Goal: Information Seeking & Learning: Learn about a topic

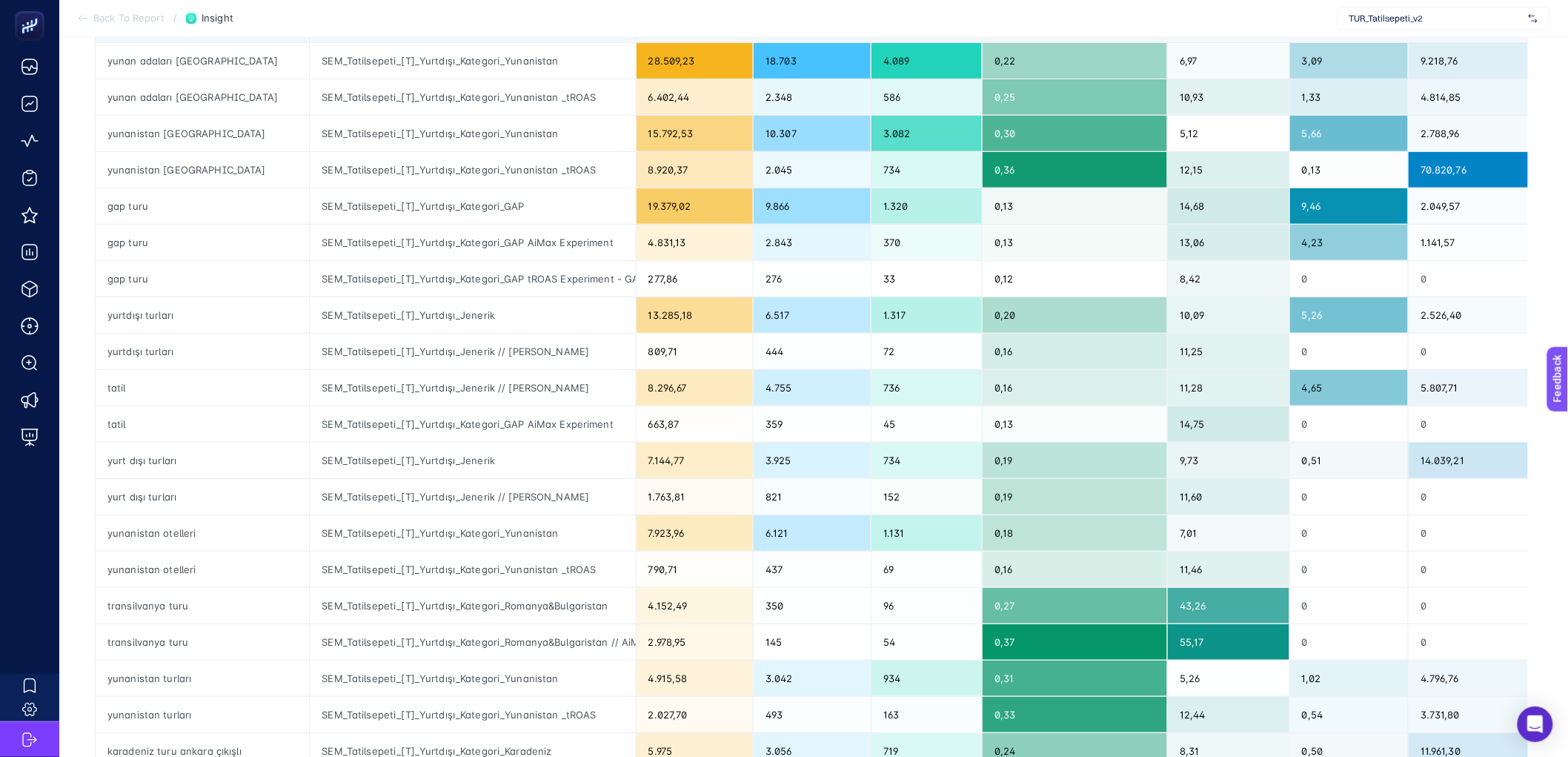
scroll to position [247, 0]
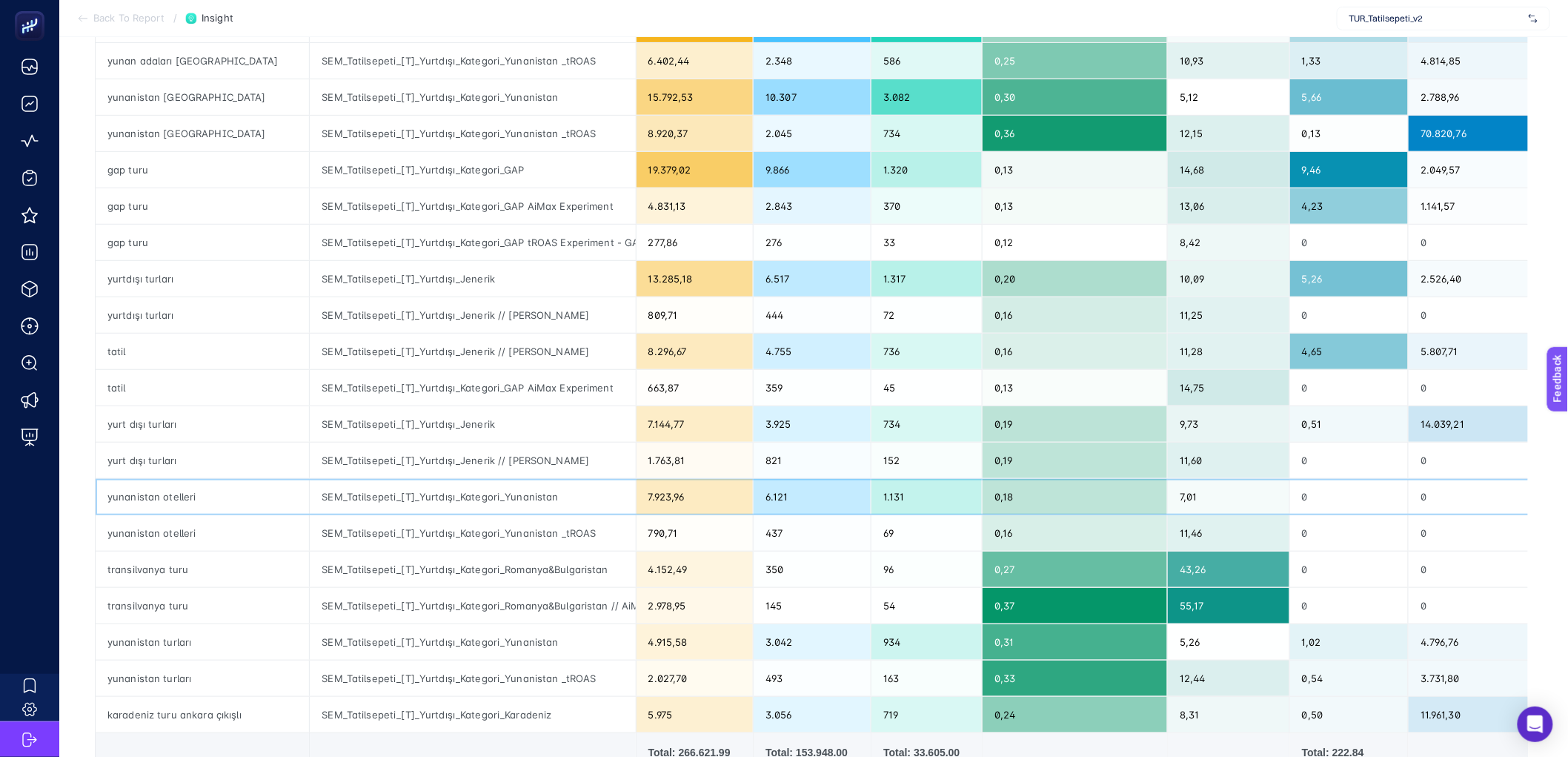
click at [507, 460] on div "SEM_Tatilsepeti_[T]_Yurtdışı_Kategori_Yunanistan" at bounding box center [473, 497] width 325 height 36
click at [408, 432] on div "SEM_Tatilsepeti_[T]_Yurtdışı_Jenerik" at bounding box center [473, 424] width 325 height 36
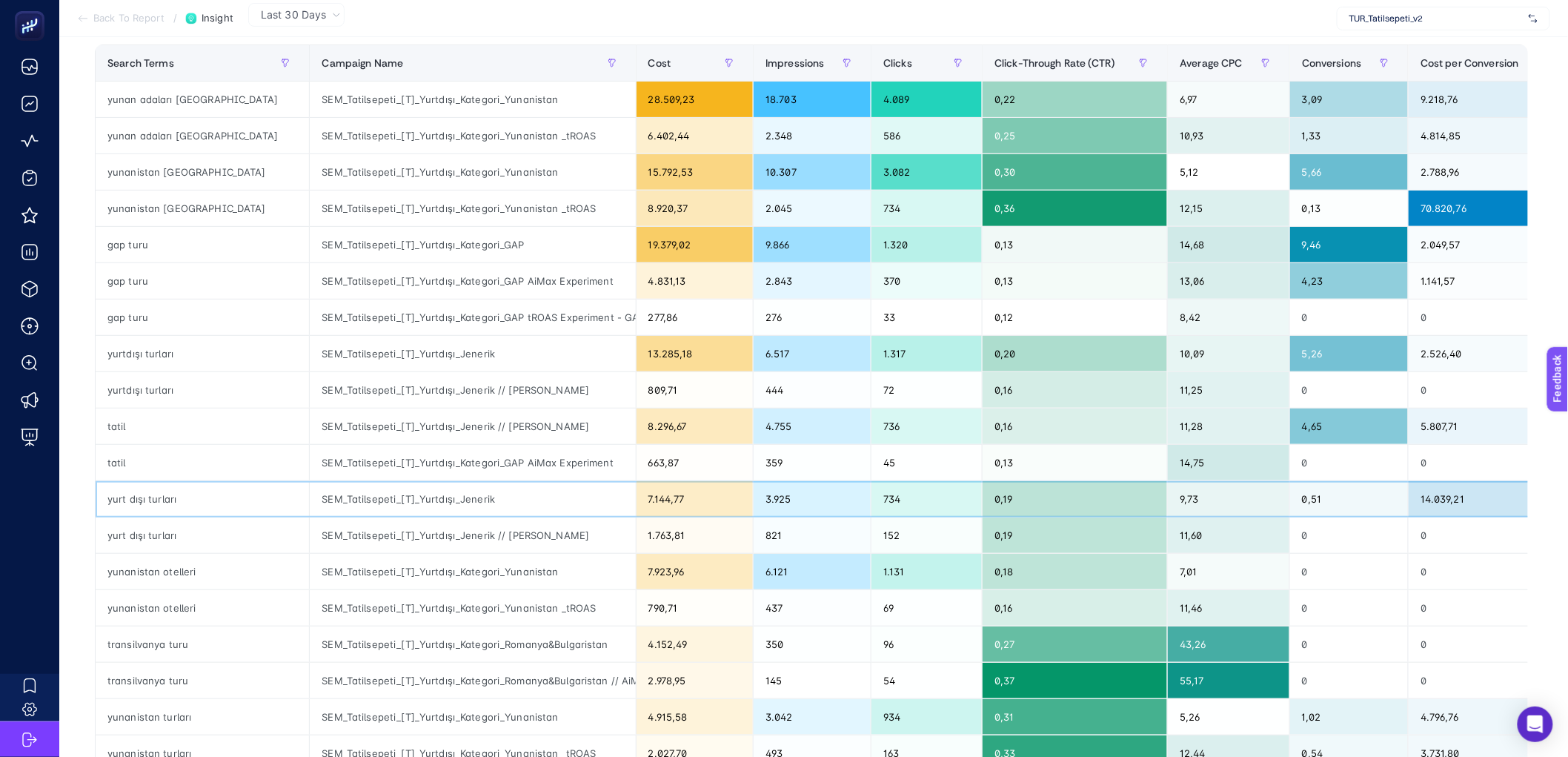
scroll to position [37, 0]
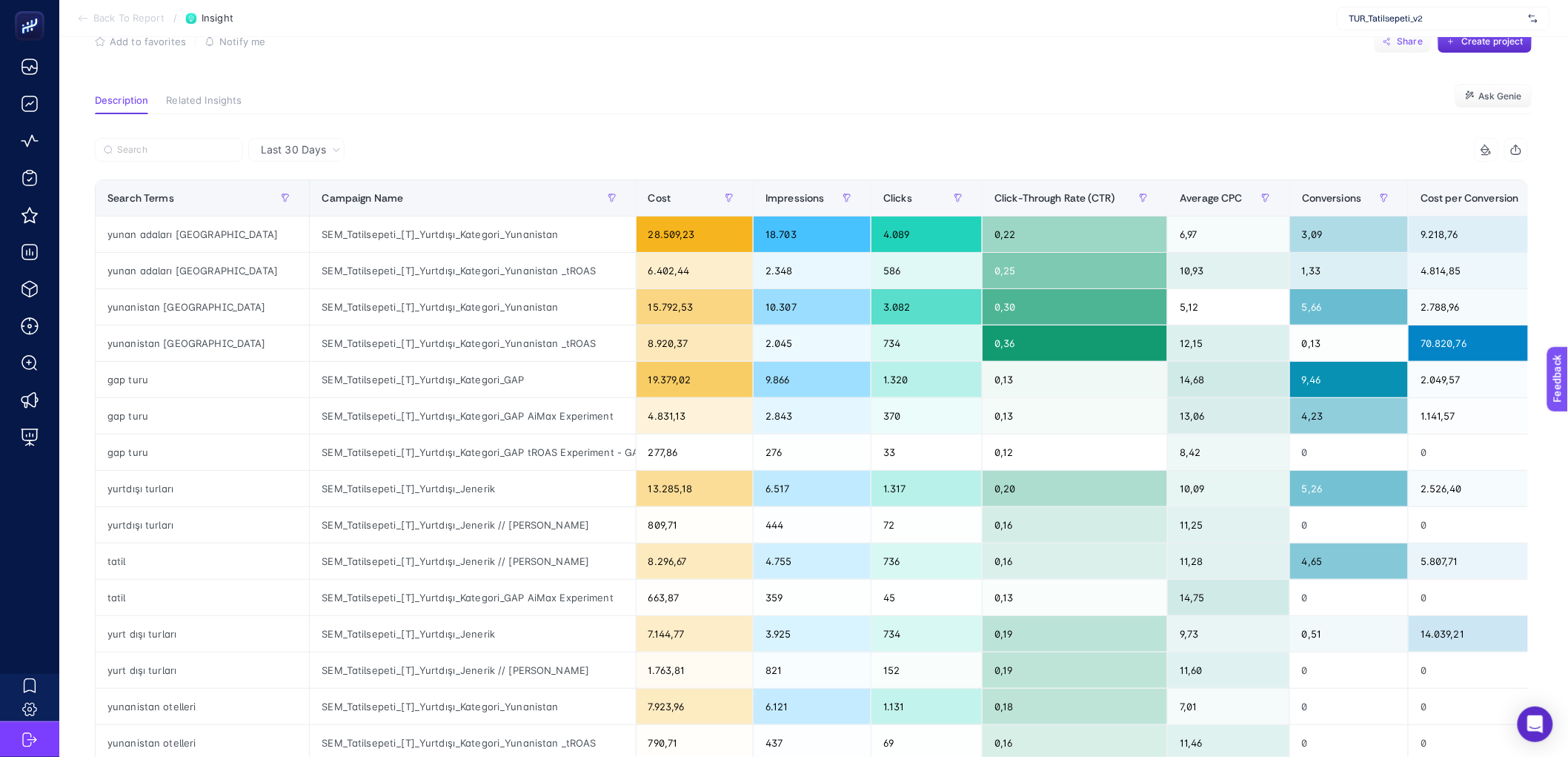
click at [1040, 40] on span "Share" at bounding box center [1411, 42] width 26 height 12
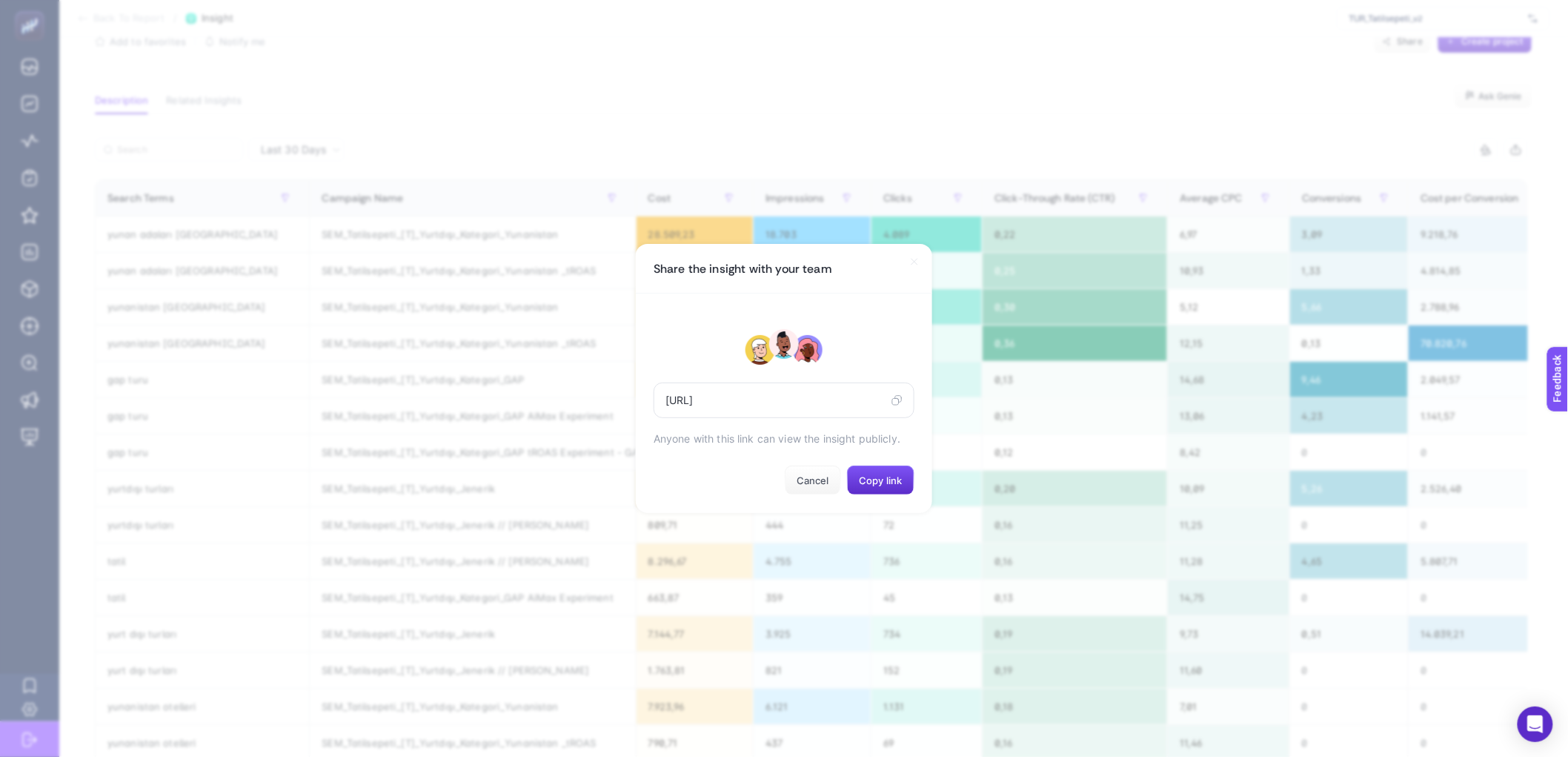
click at [899, 399] on icon at bounding box center [897, 400] width 11 height 12
click at [832, 460] on button "Cancel" at bounding box center [813, 480] width 56 height 30
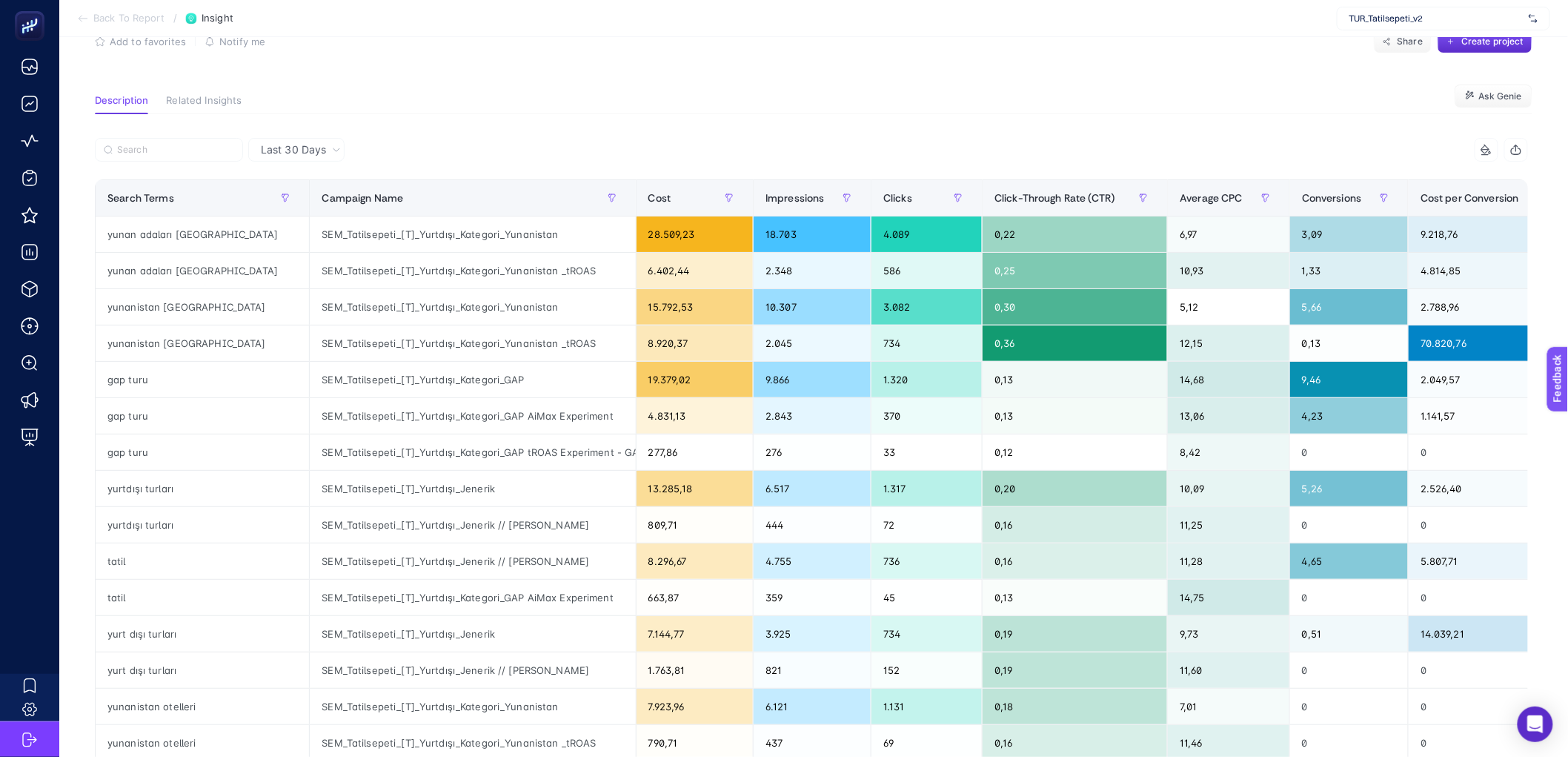
scroll to position [0, 0]
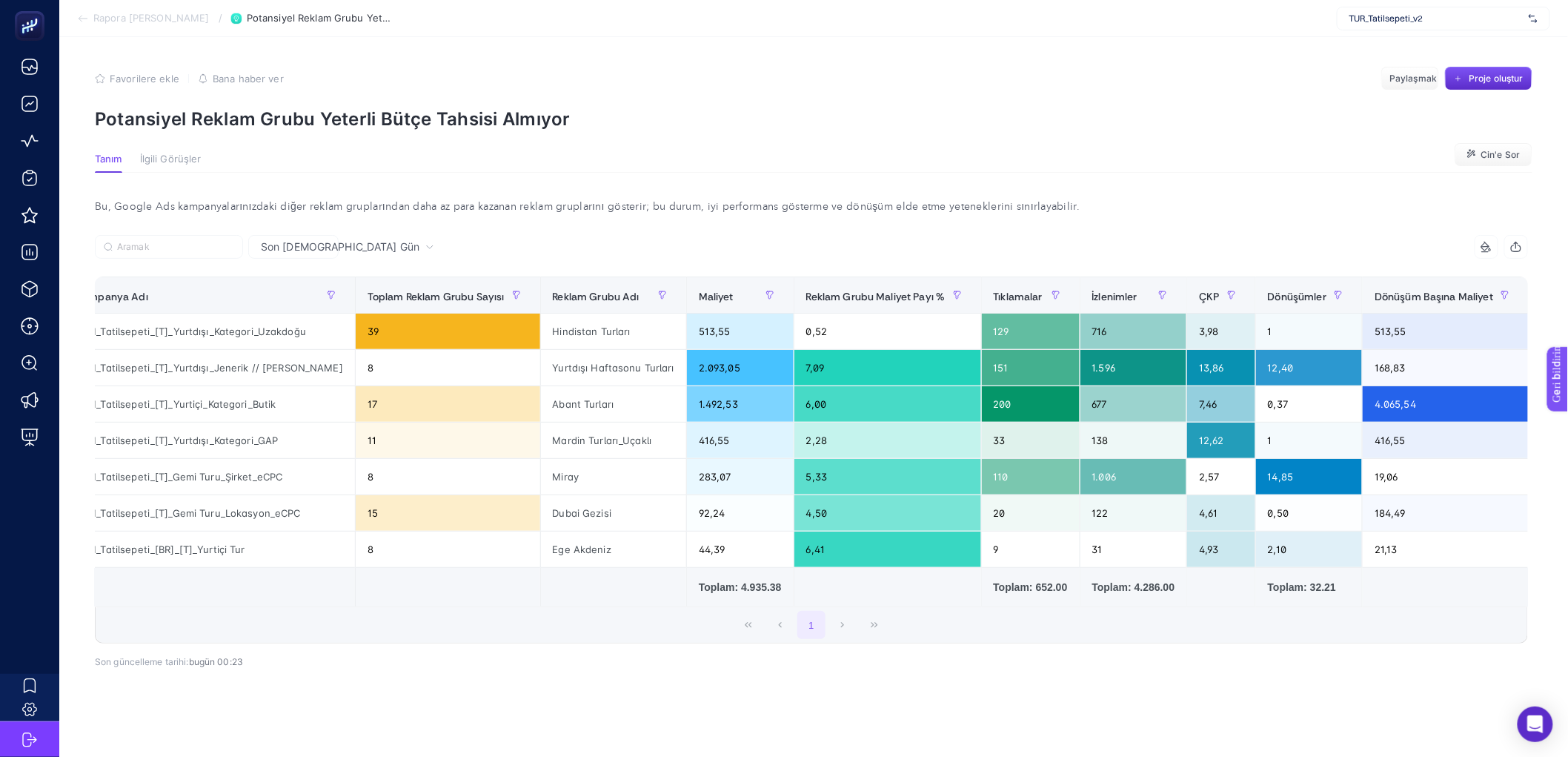
scroll to position [0, 27]
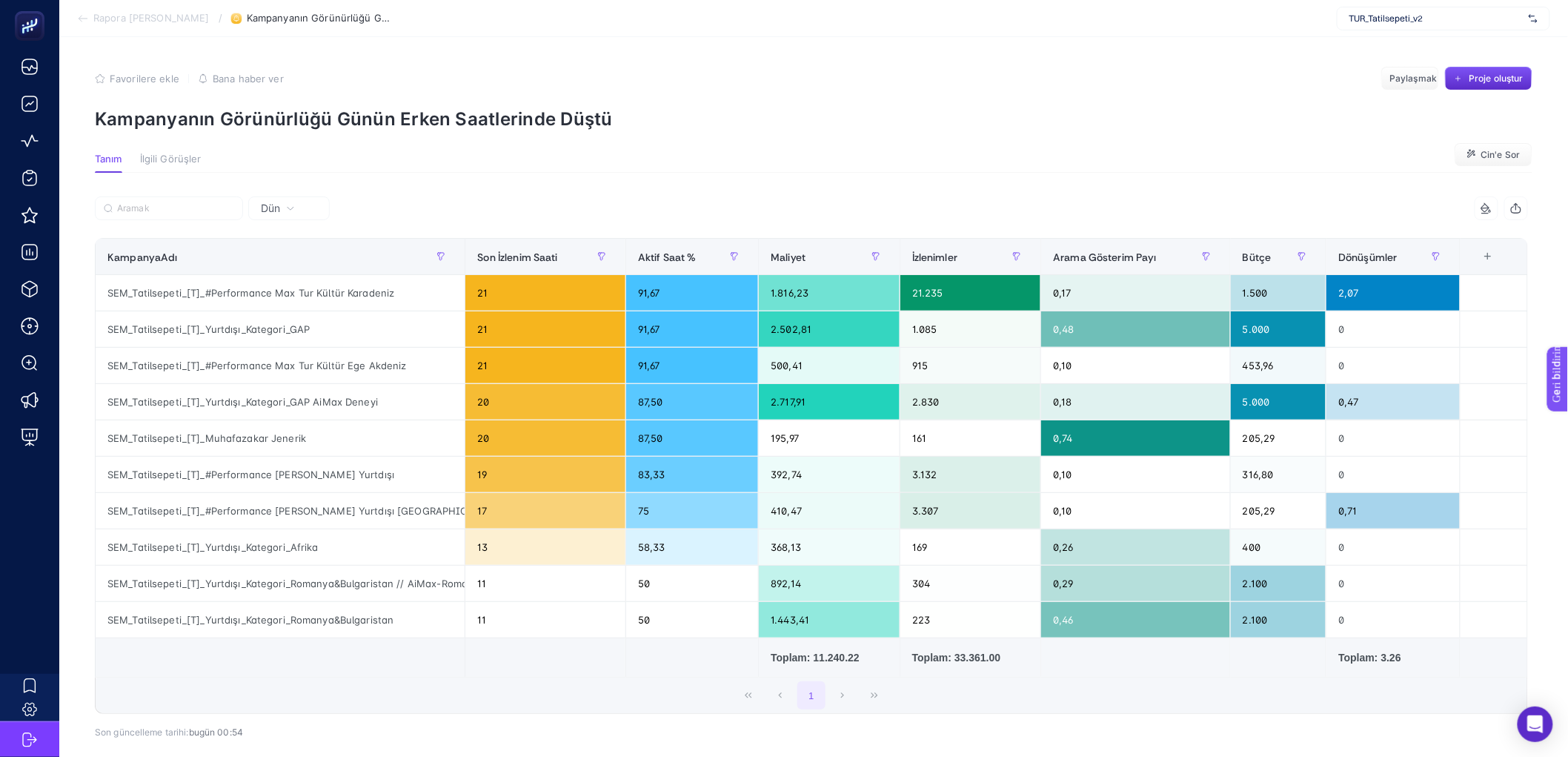
click at [1293, 121] on p "Kampanyanın Görünürlüğü Günün Erken Saatlerinde Düştü" at bounding box center [813, 119] width 1437 height 21
drag, startPoint x: 210, startPoint y: 128, endPoint x: 664, endPoint y: 94, distance: 455.3
click at [664, 94] on section "Favorilere ekle YANLIŞ Bana haber ver Paylaşmak Proje oluştur Kampanyanın Görün…" at bounding box center [813, 98] width 1437 height 63
click at [679, 120] on p "Kampanyanın Görünürlüğü Günün Erken Saatlerinde Düştü" at bounding box center [813, 119] width 1437 height 21
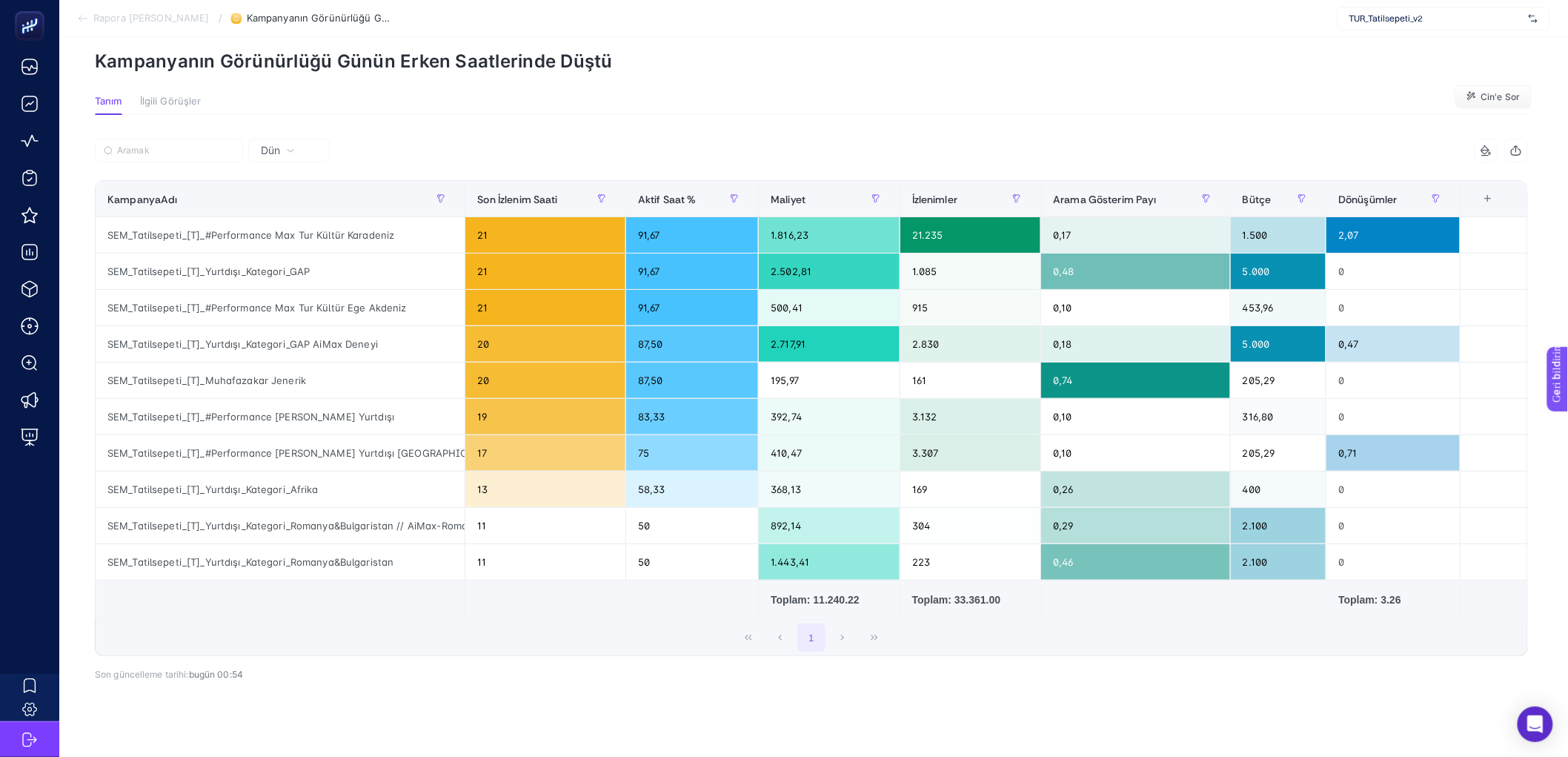
scroll to position [82, 0]
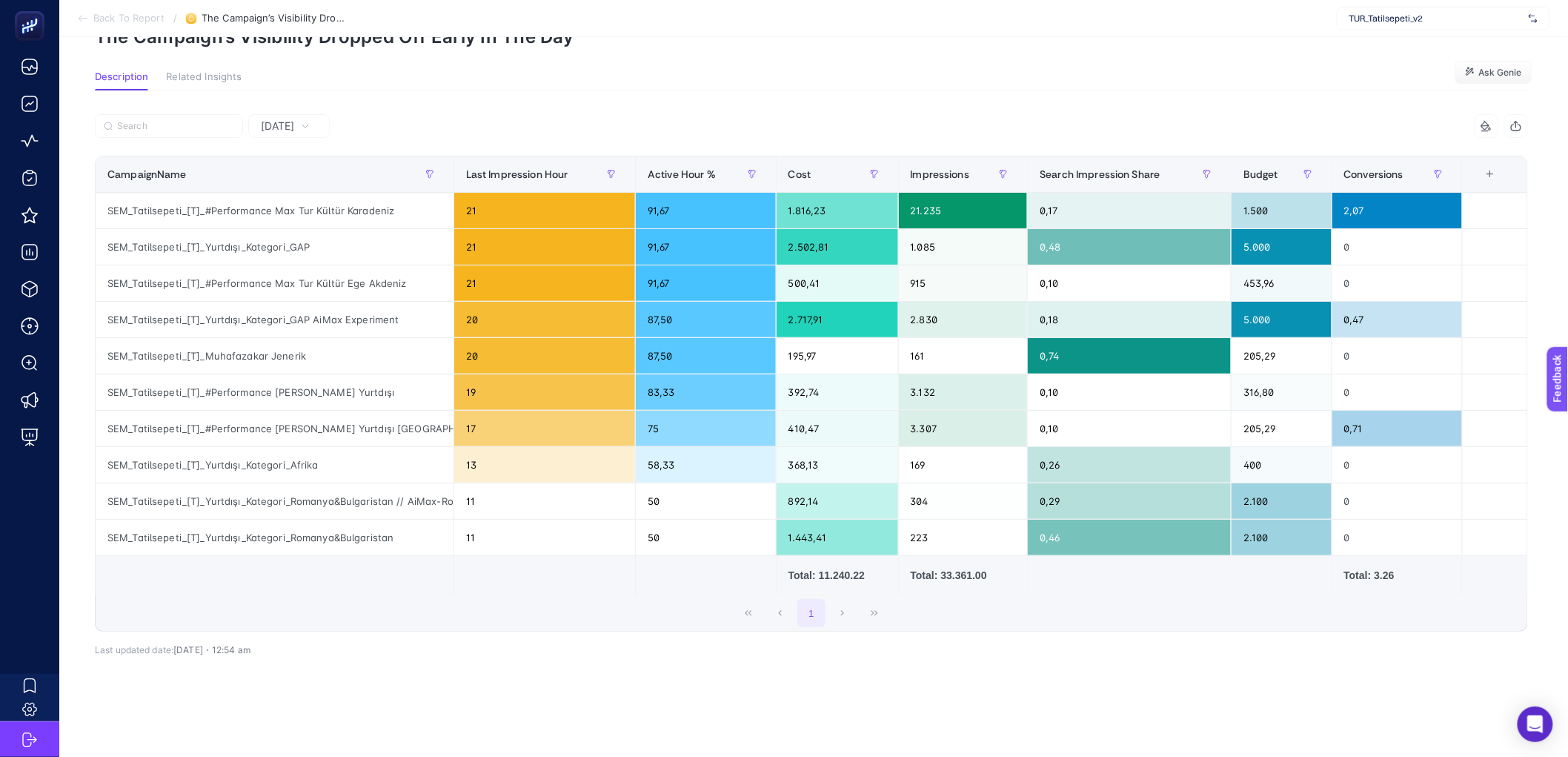
click at [838, 139] on div "7 items selected" at bounding box center [811, 131] width 1434 height 33
click at [834, 173] on div "Cost" at bounding box center [837, 174] width 98 height 24
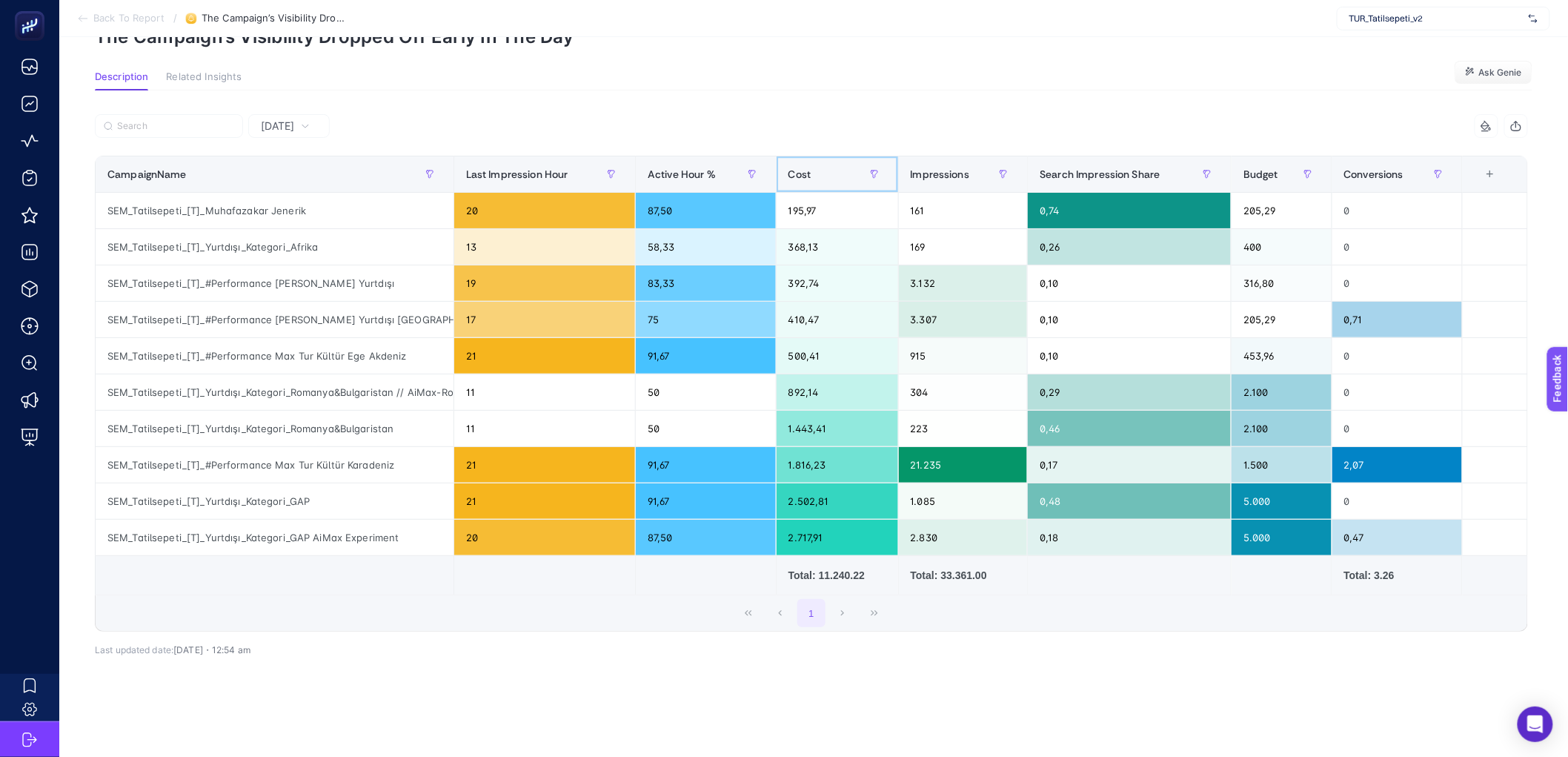
click at [845, 167] on div "Cost" at bounding box center [837, 174] width 98 height 24
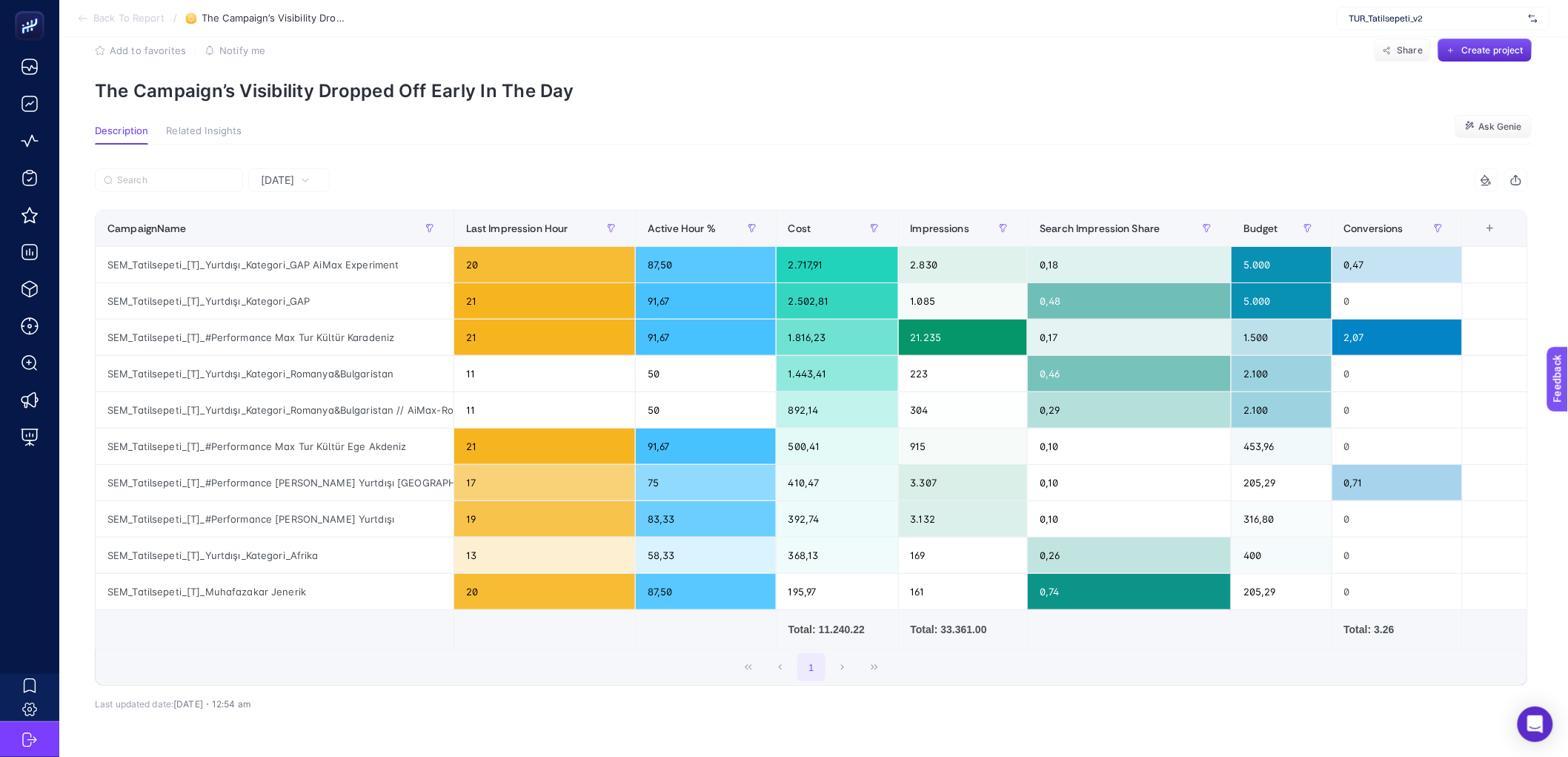
scroll to position [0, 0]
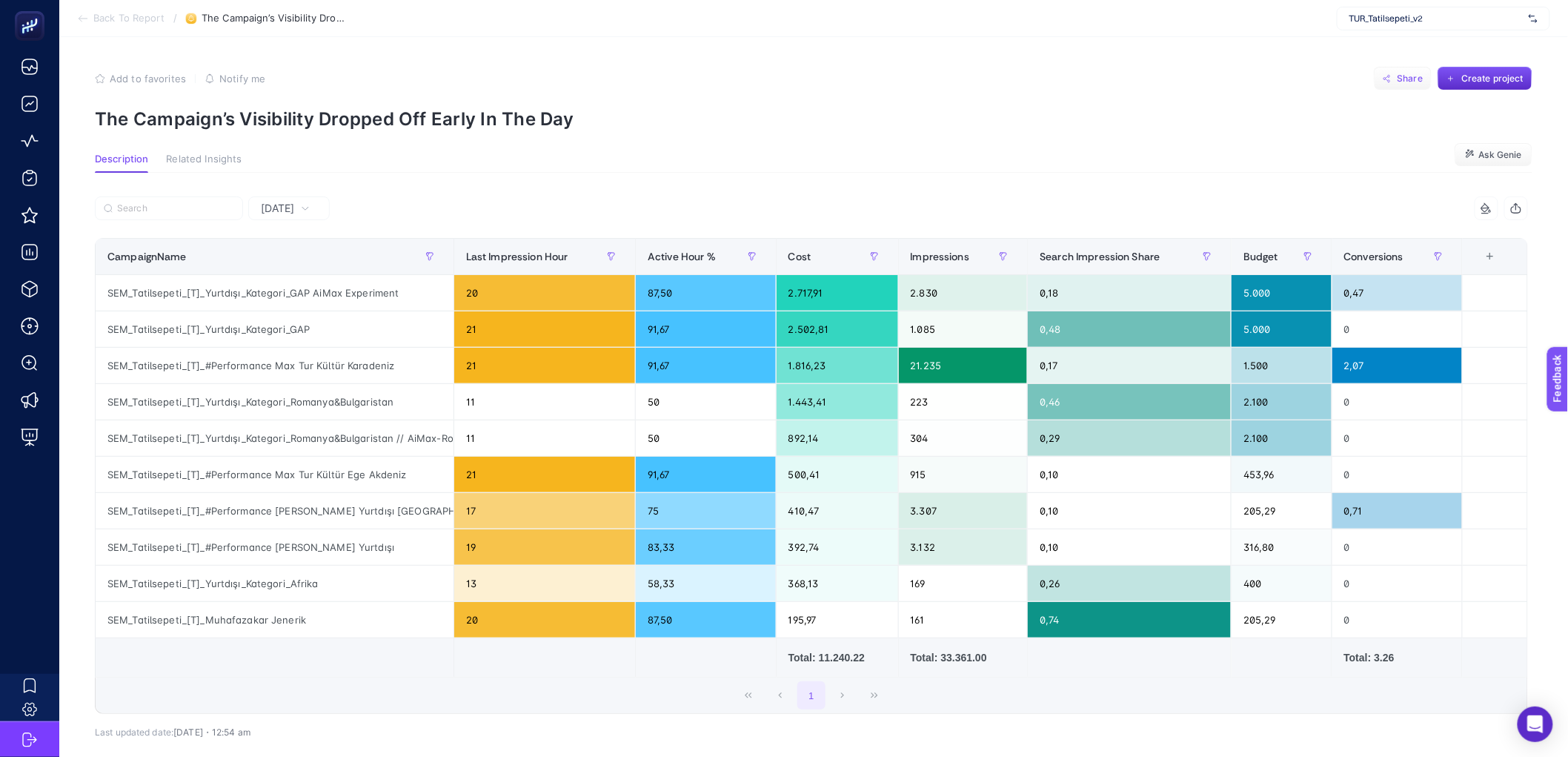
click at [1391, 85] on button "Share" at bounding box center [1403, 78] width 58 height 24
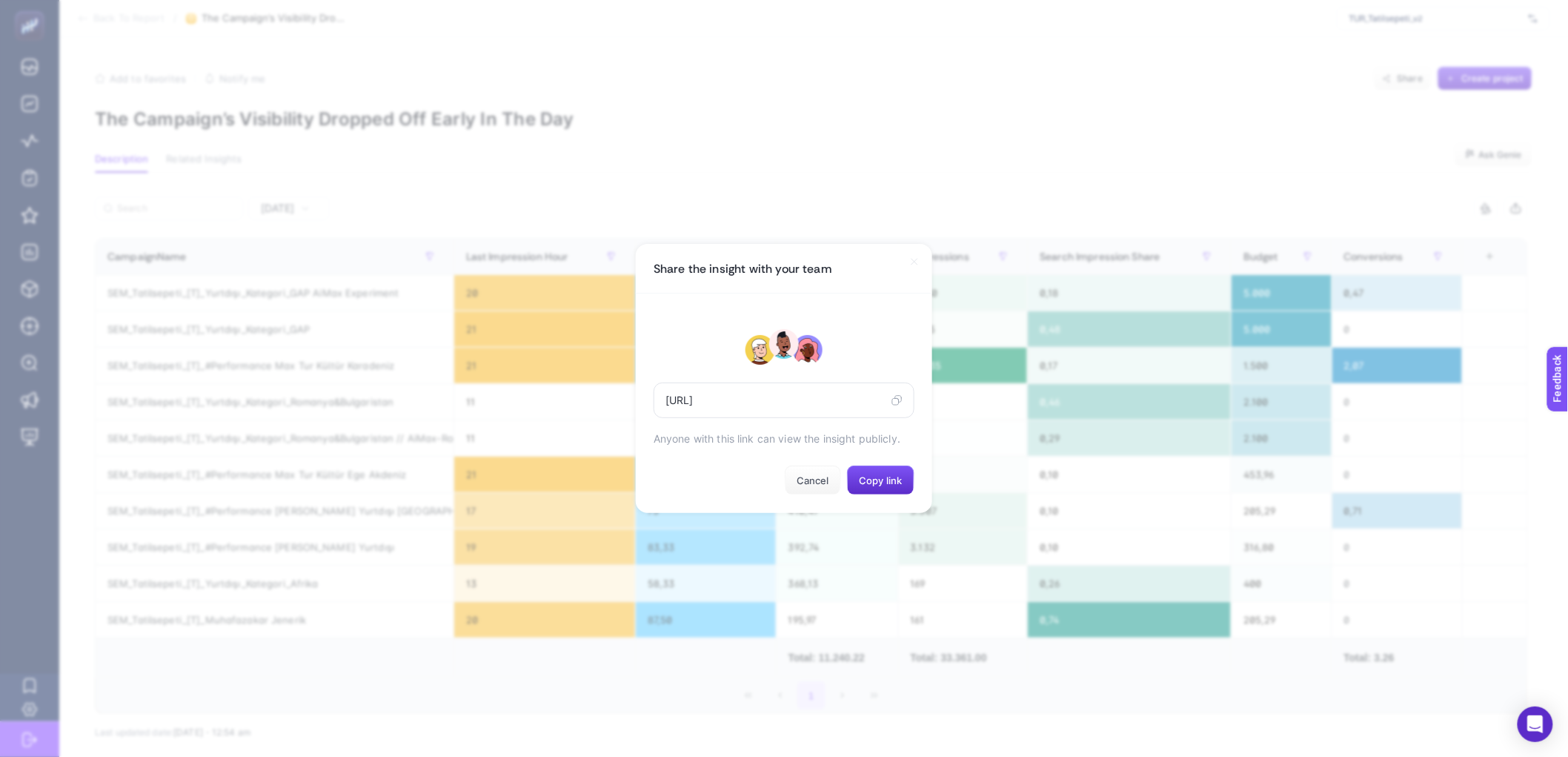
click at [893, 402] on icon at bounding box center [897, 400] width 11 height 12
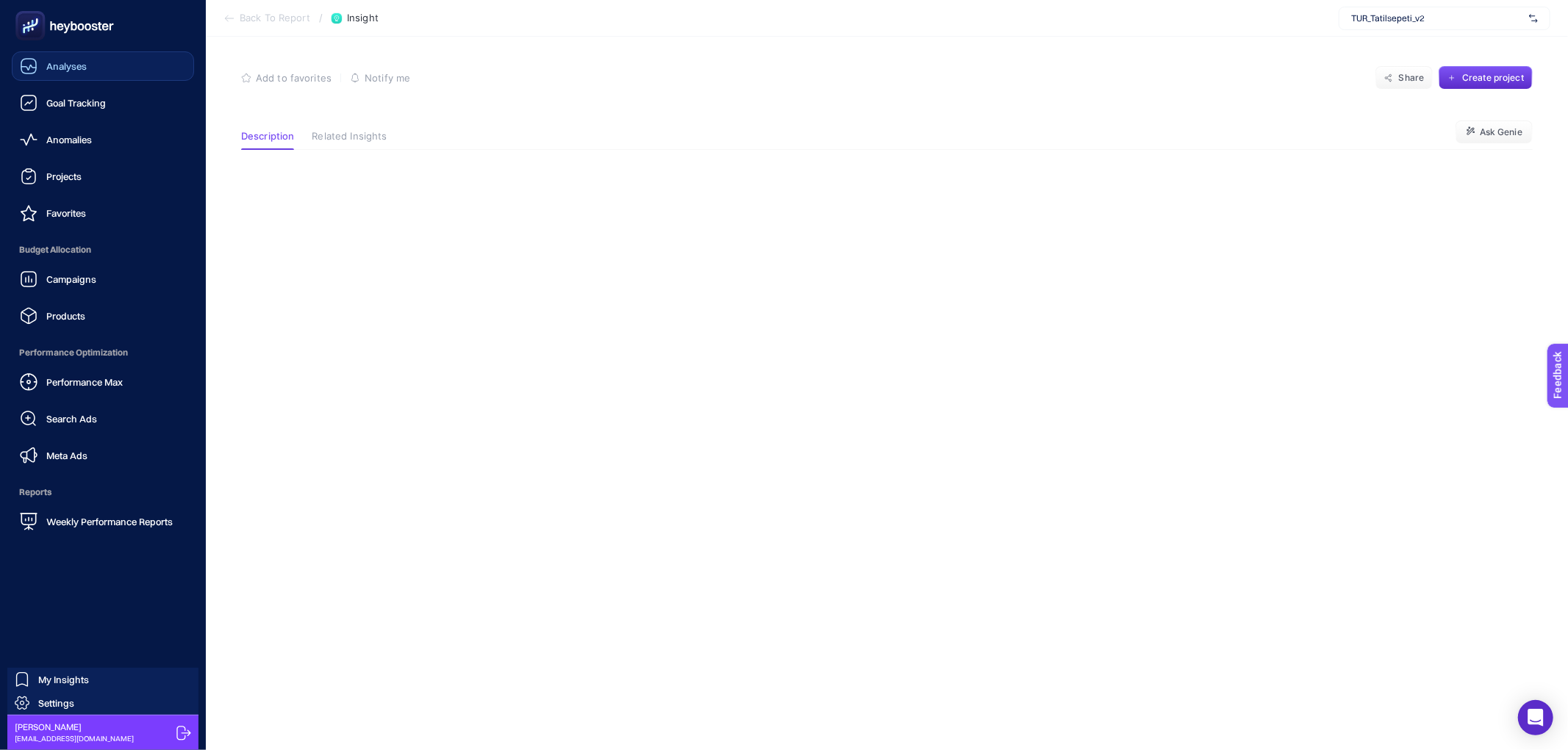
click at [48, 68] on span "Analyses" at bounding box center [66, 67] width 40 height 12
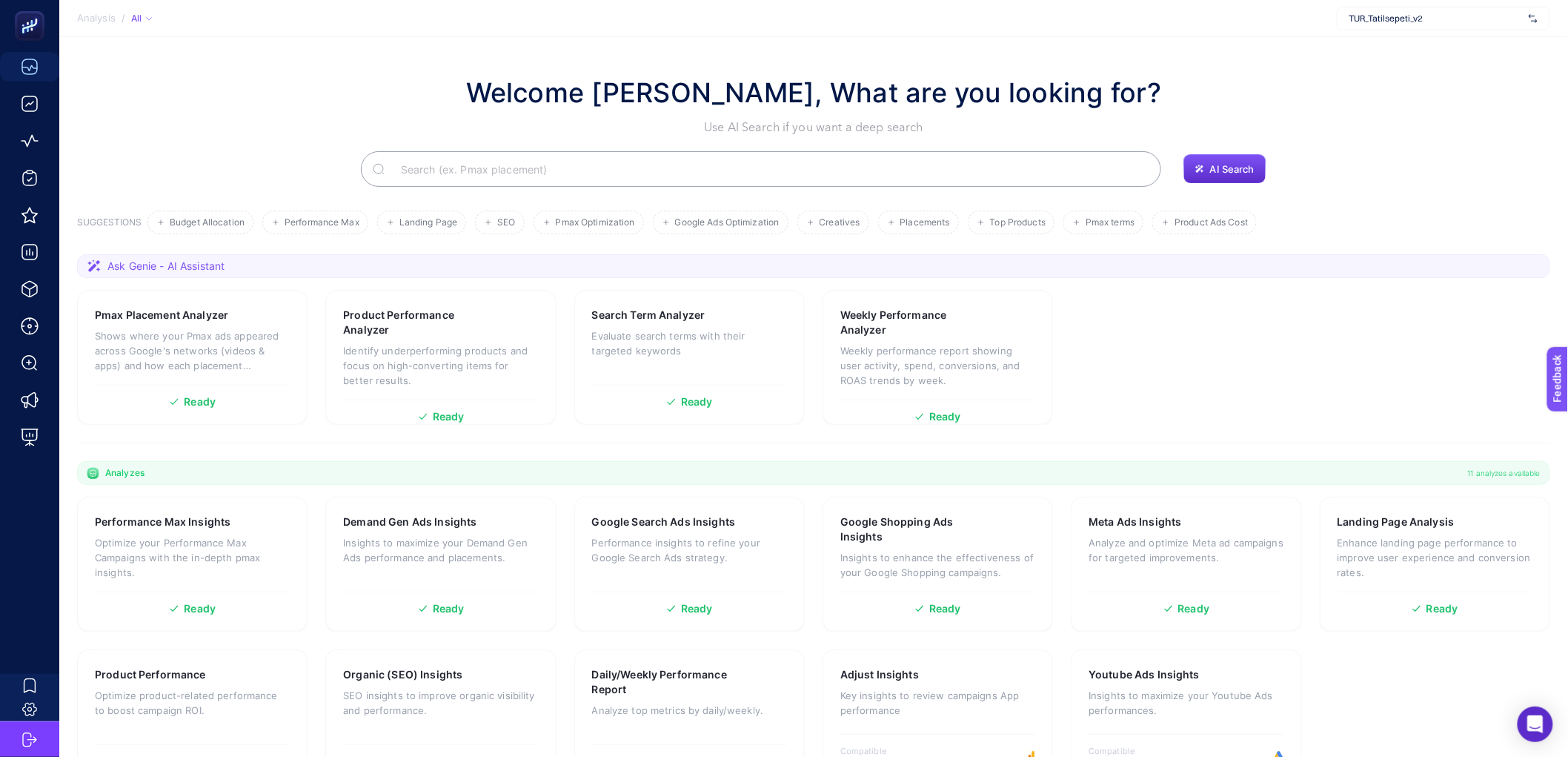
click at [553, 173] on input "Search" at bounding box center [769, 169] width 760 height 41
paste input "placament"
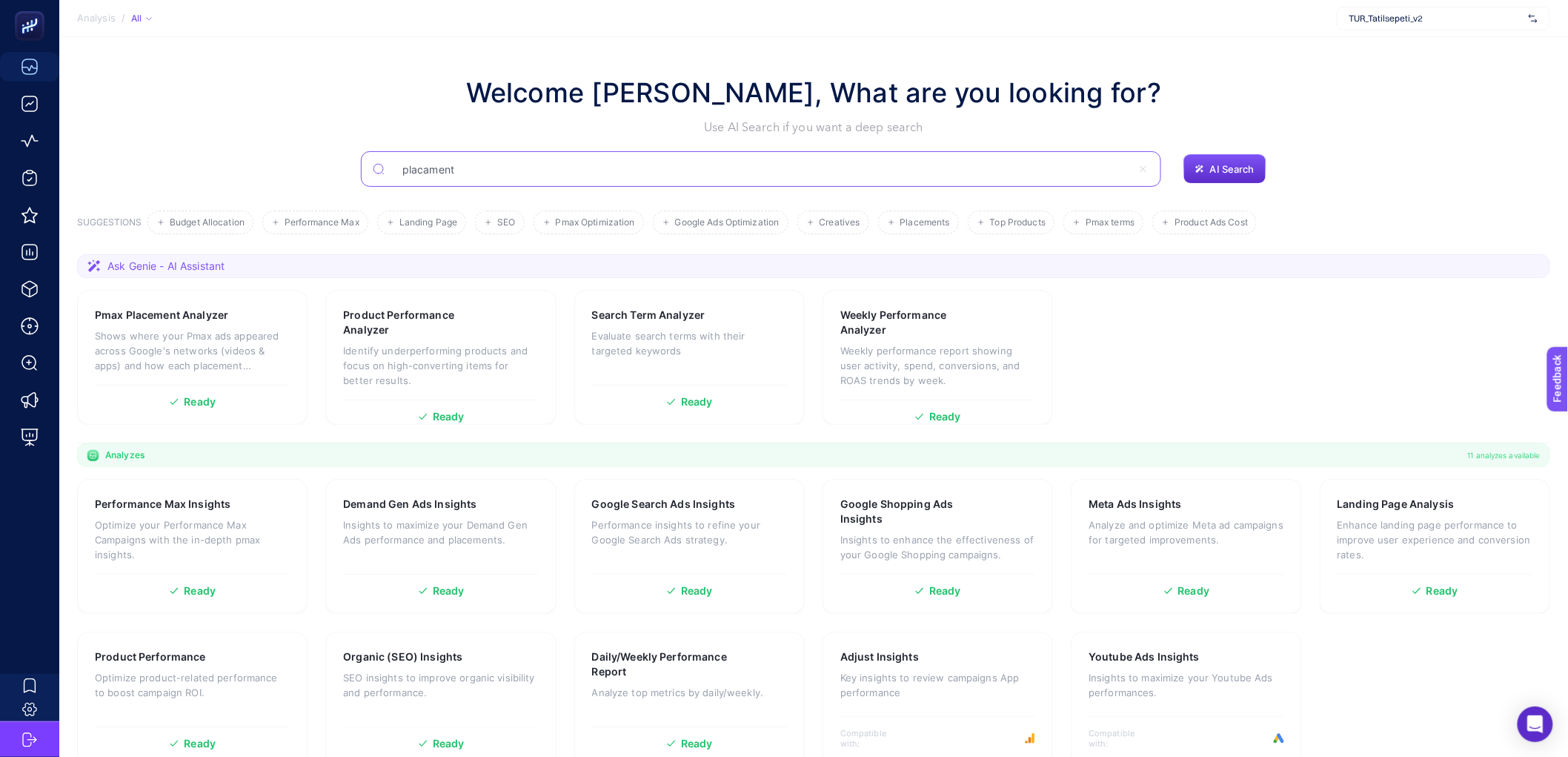
type input "placament"
click at [1276, 158] on div "placament AI Search" at bounding box center [814, 169] width 1473 height 36
click at [1254, 163] on span "AI Search" at bounding box center [1232, 170] width 44 height 12
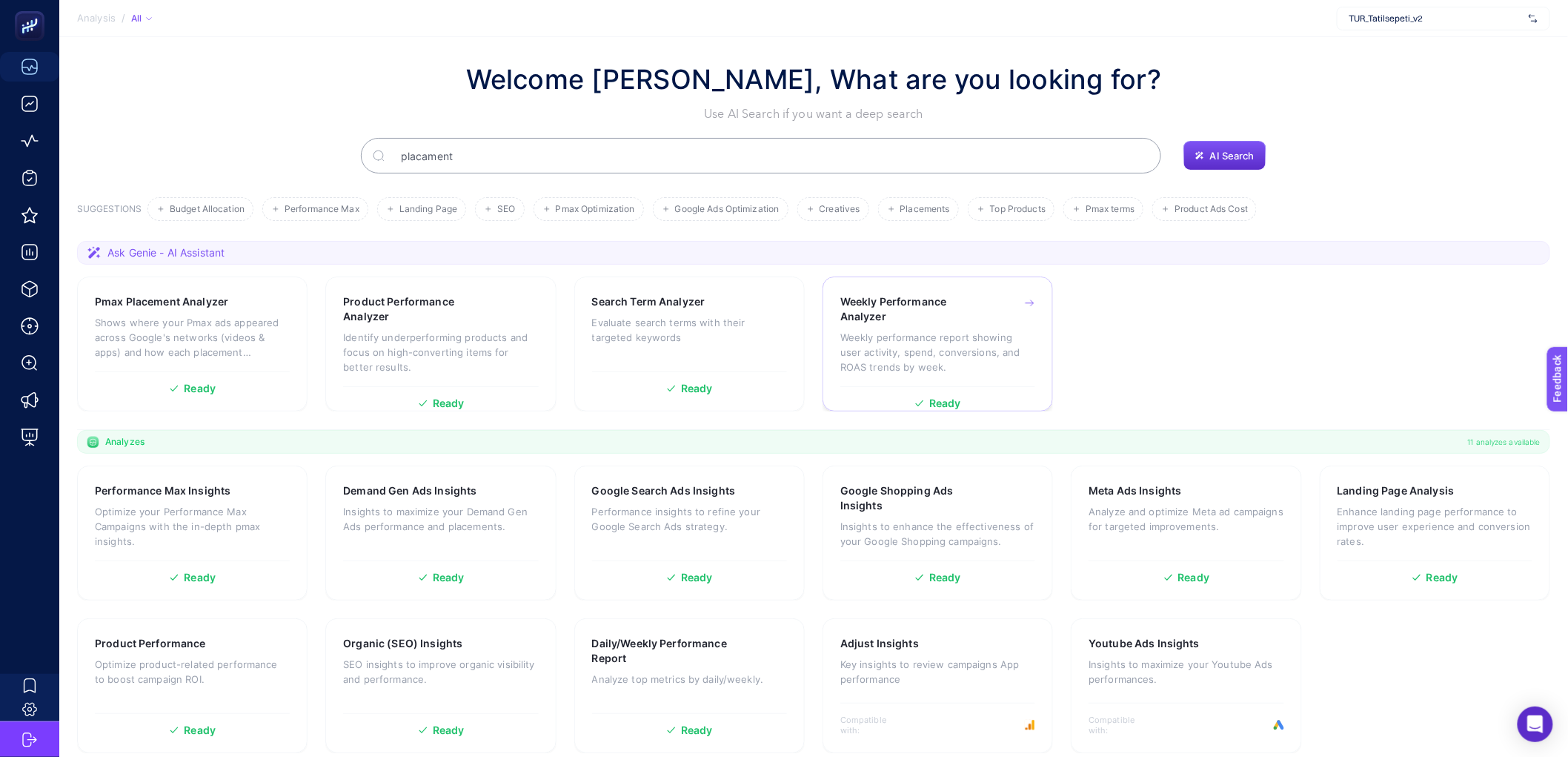
scroll to position [27, 0]
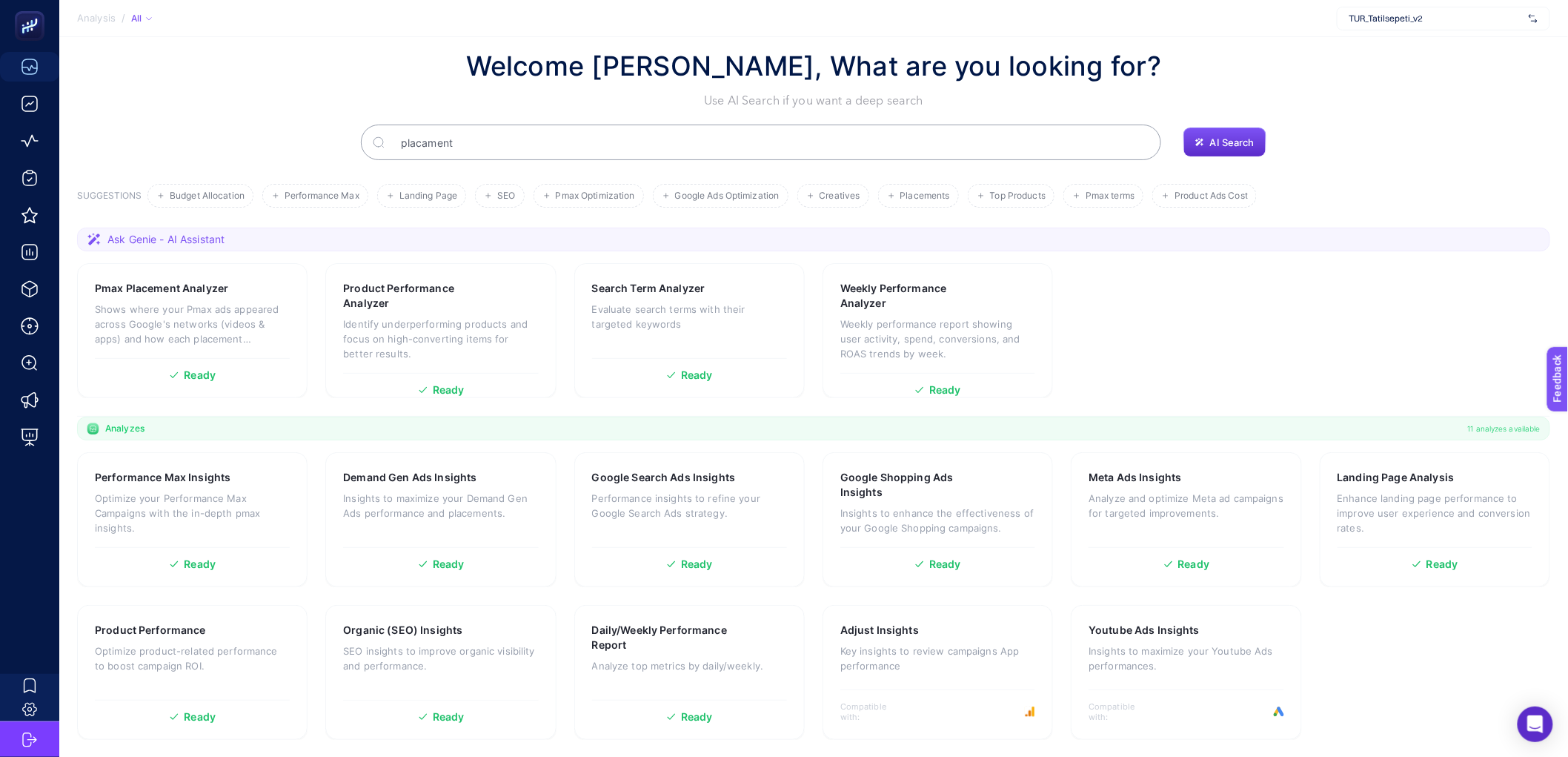
click at [440, 134] on input "placament" at bounding box center [769, 142] width 760 height 41
click at [447, 141] on input "placament" at bounding box center [761, 142] width 741 height 41
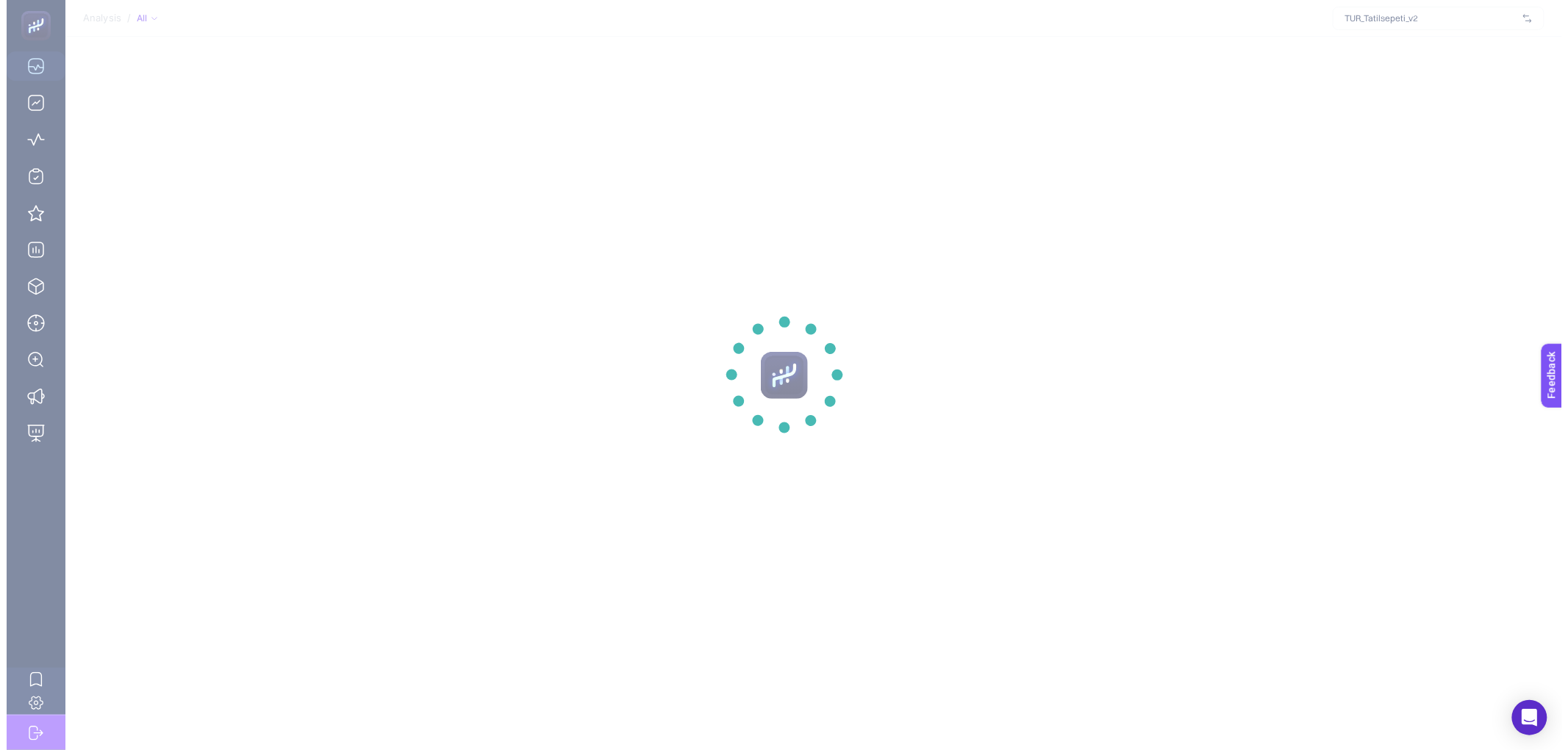
scroll to position [0, 0]
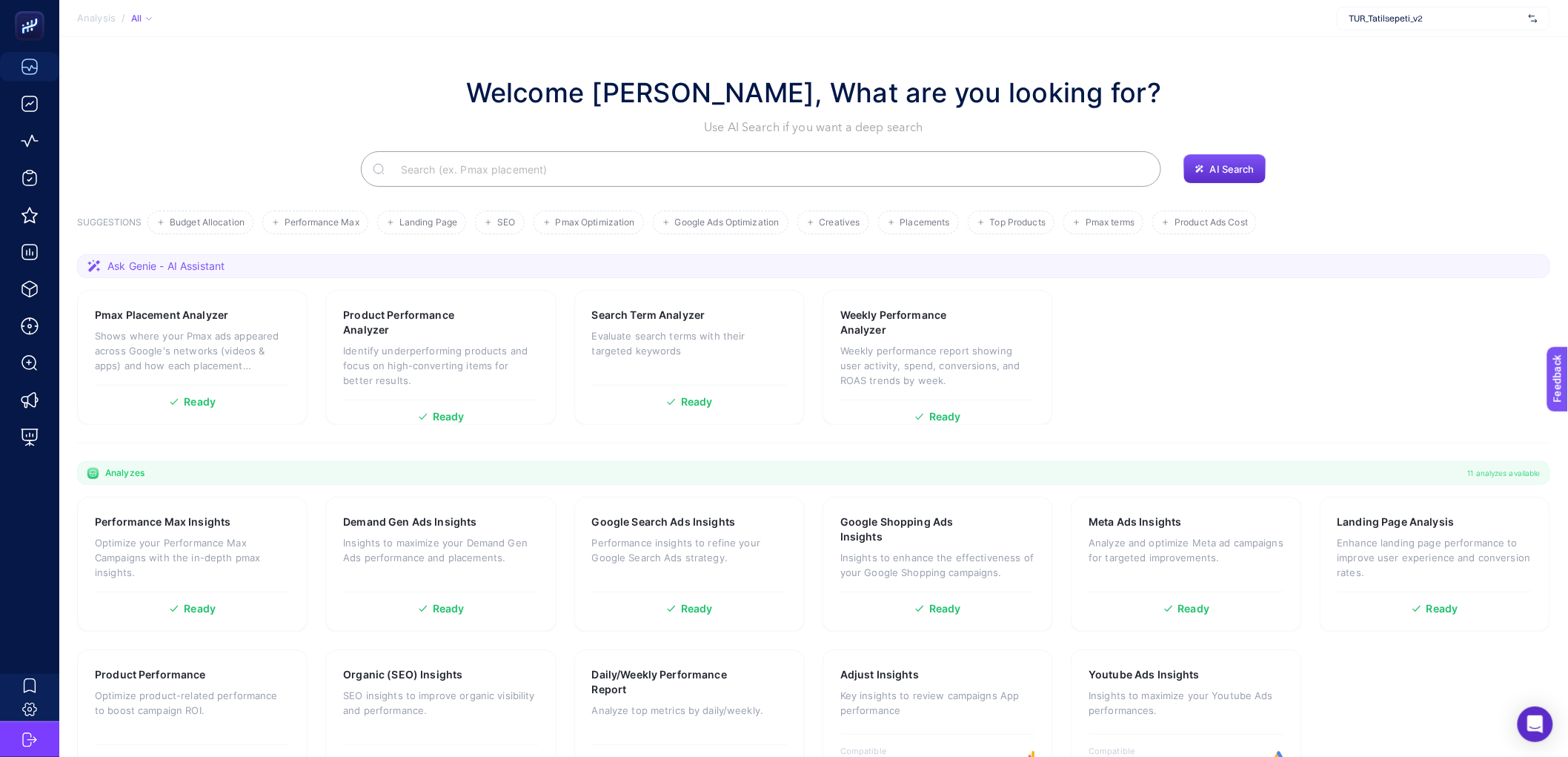
click at [517, 169] on input "Search" at bounding box center [769, 169] width 760 height 41
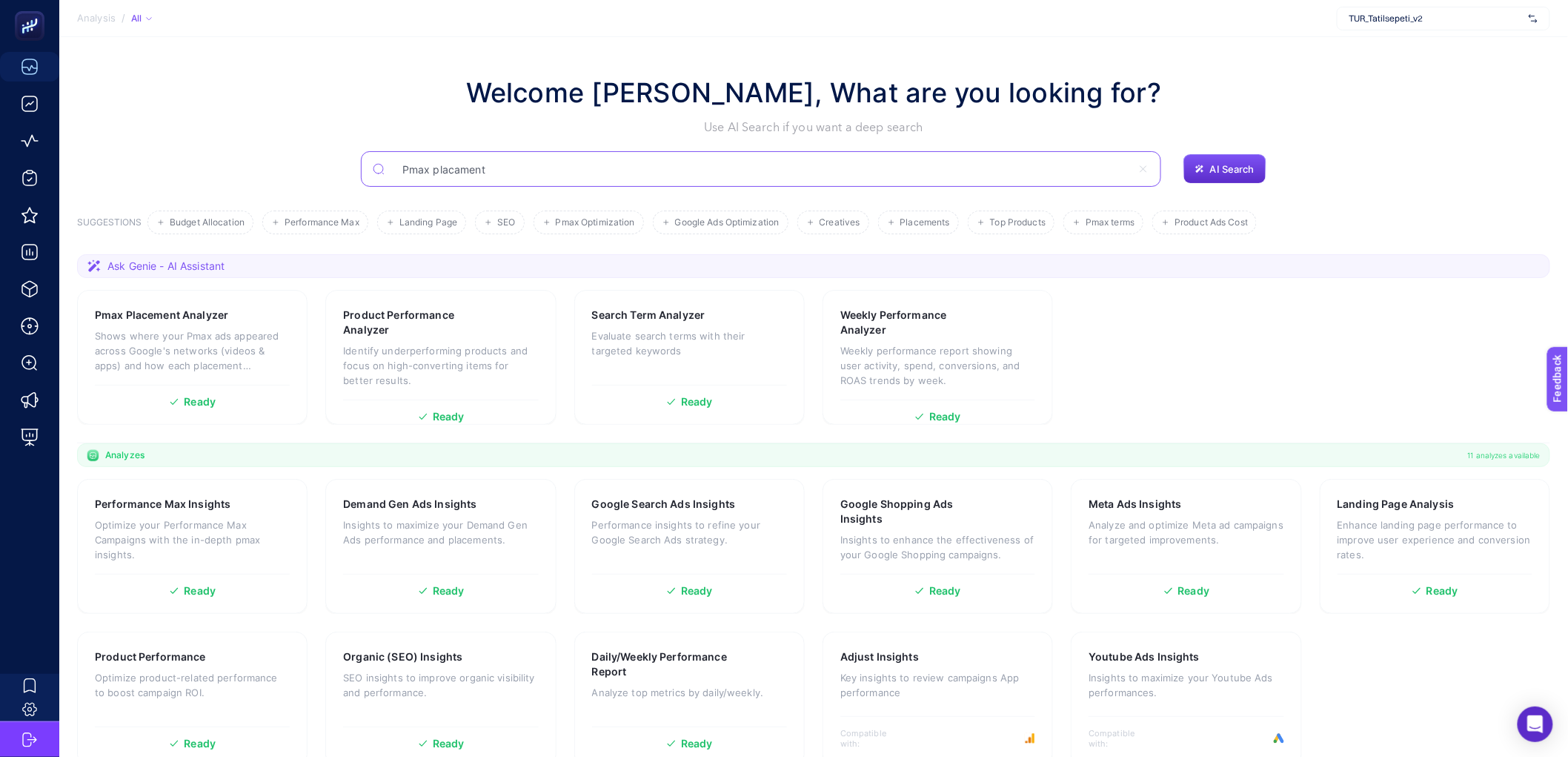
click at [456, 167] on input "Pmax placament" at bounding box center [761, 169] width 741 height 41
drag, startPoint x: 472, startPoint y: 167, endPoint x: 314, endPoint y: 172, distance: 158.1
click at [314, 172] on div "Pmax placement AI Search" at bounding box center [814, 169] width 1473 height 36
type input "Pmax placement"
click at [1234, 175] on button "AI Search" at bounding box center [1224, 169] width 83 height 30
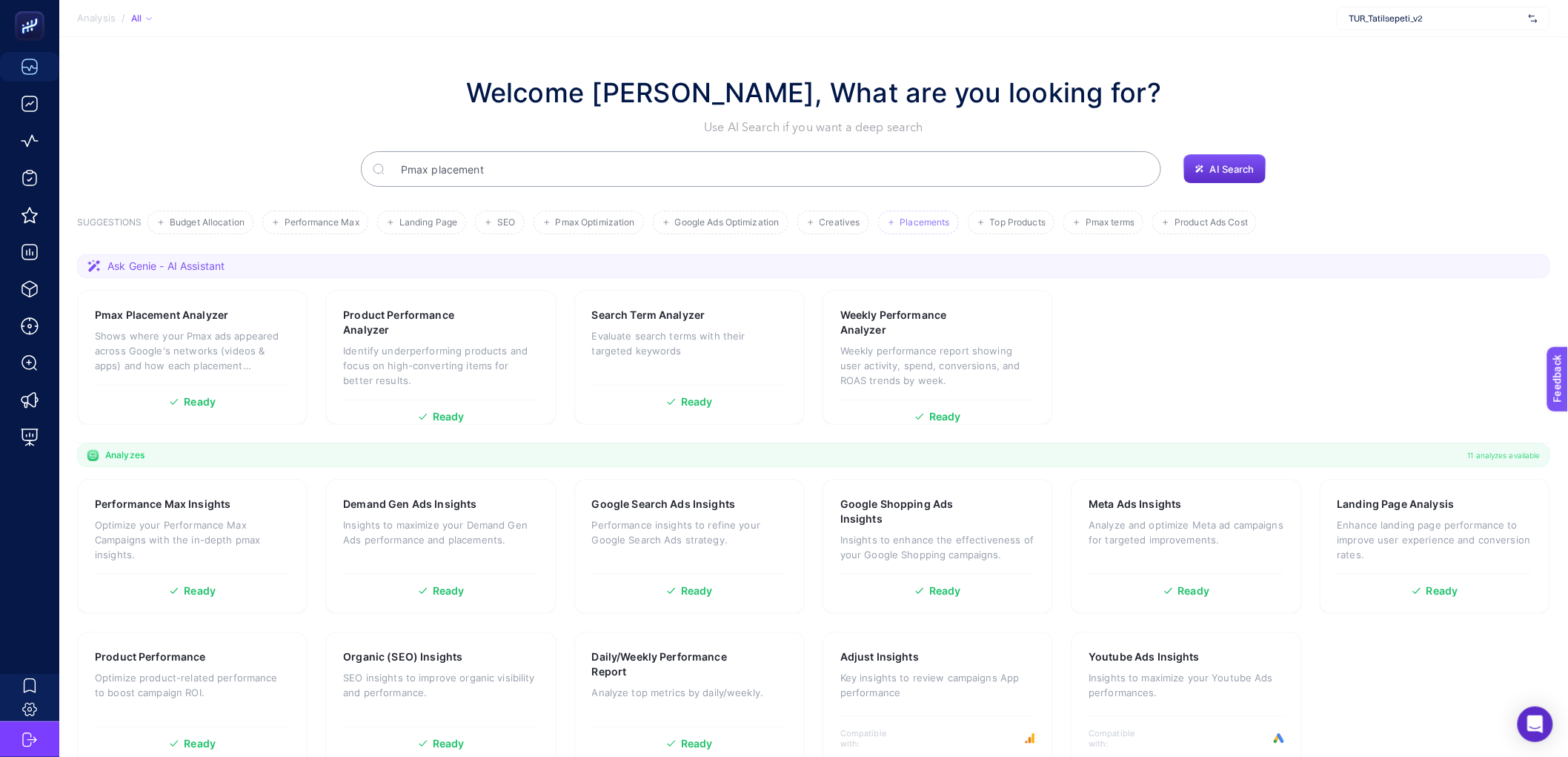
click at [905, 221] on span "Placements" at bounding box center [925, 222] width 50 height 11
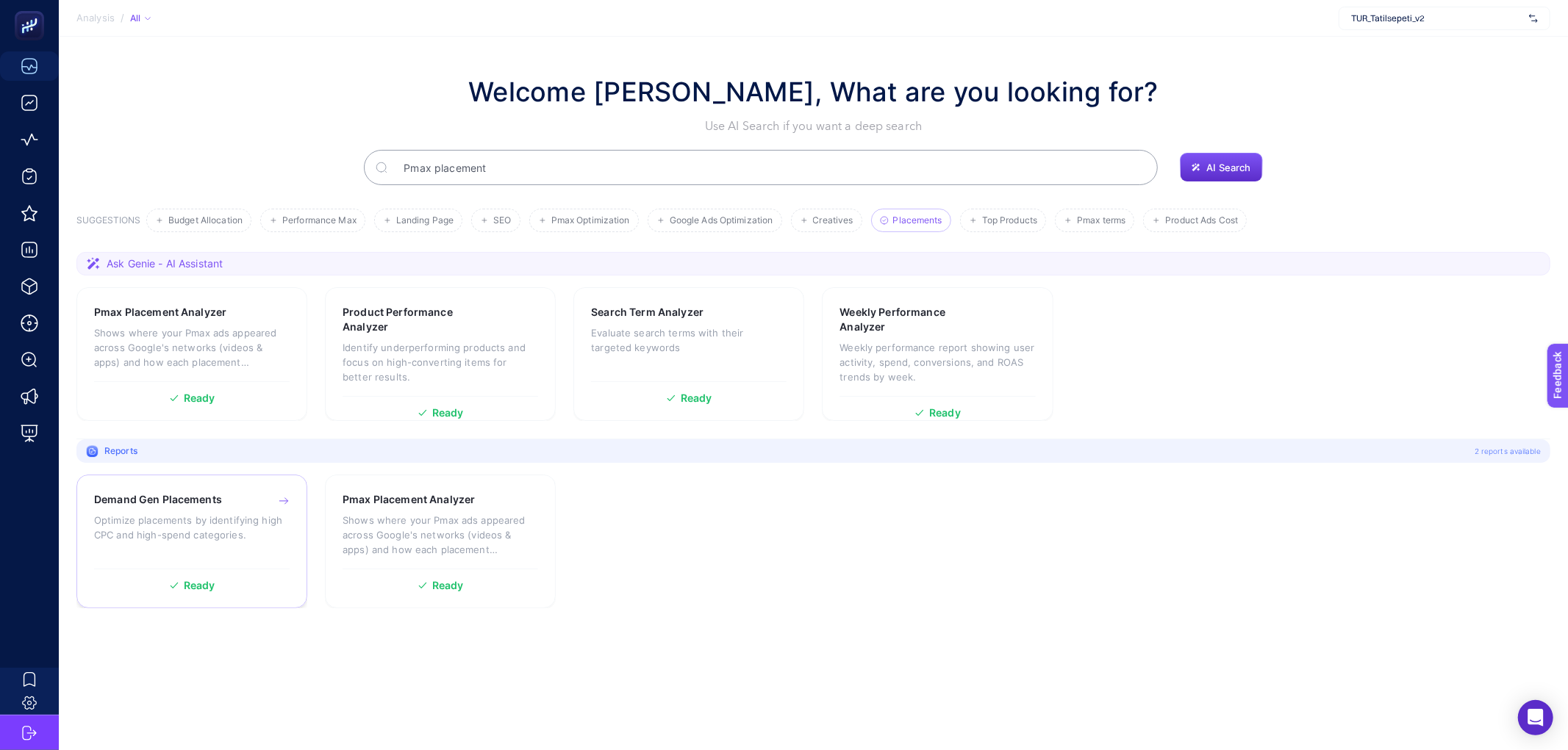
click at [209, 515] on p "Optimize placements by identifying high CPC and high-spend categories." at bounding box center [192, 527] width 195 height 30
click at [449, 531] on p "Shows where your Pmax ads appeared across Google's networks (videos & apps) and…" at bounding box center [440, 535] width 195 height 44
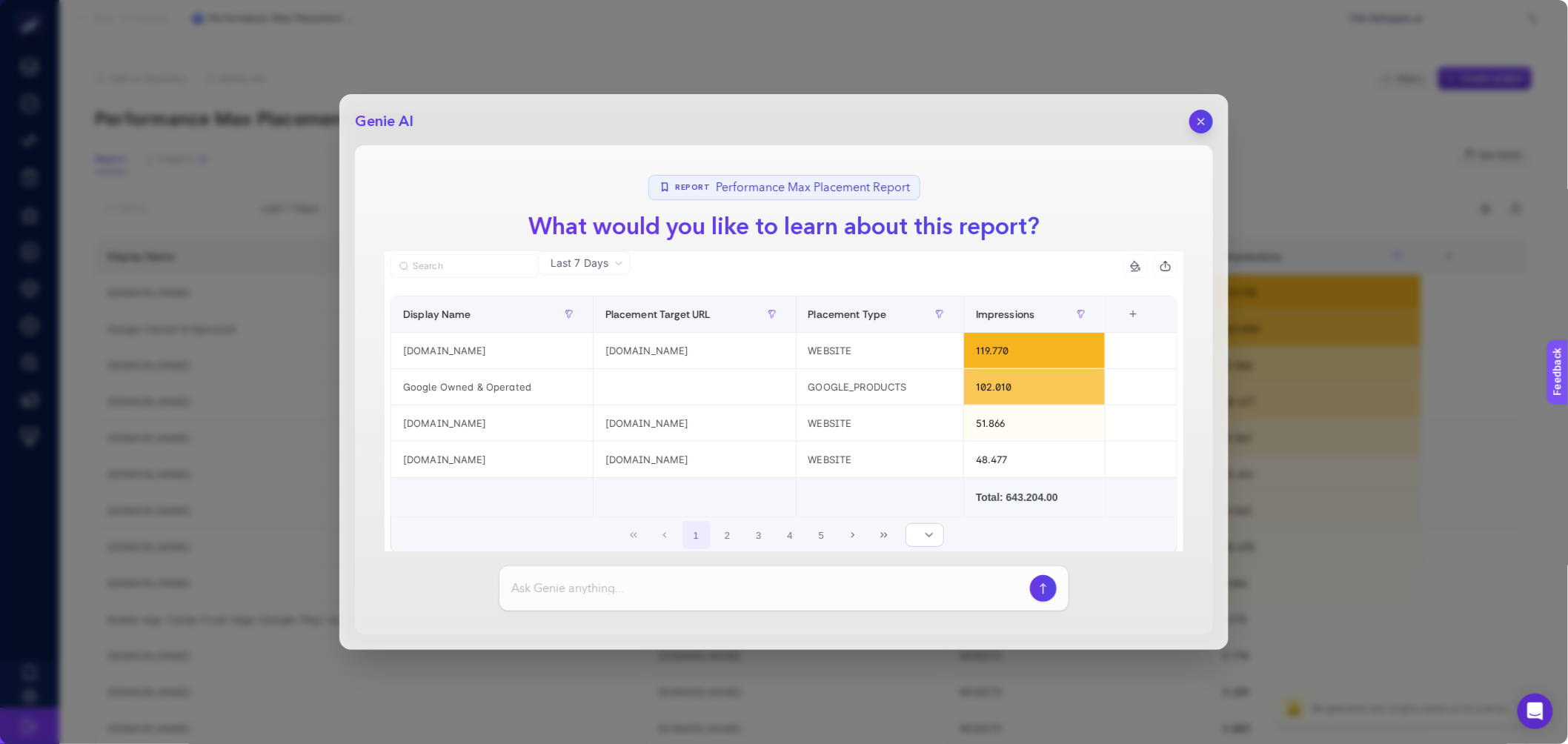
drag, startPoint x: 1205, startPoint y: 121, endPoint x: 1057, endPoint y: 168, distance: 155.3
click at [1205, 121] on icon "button" at bounding box center [1202, 121] width 12 height 12
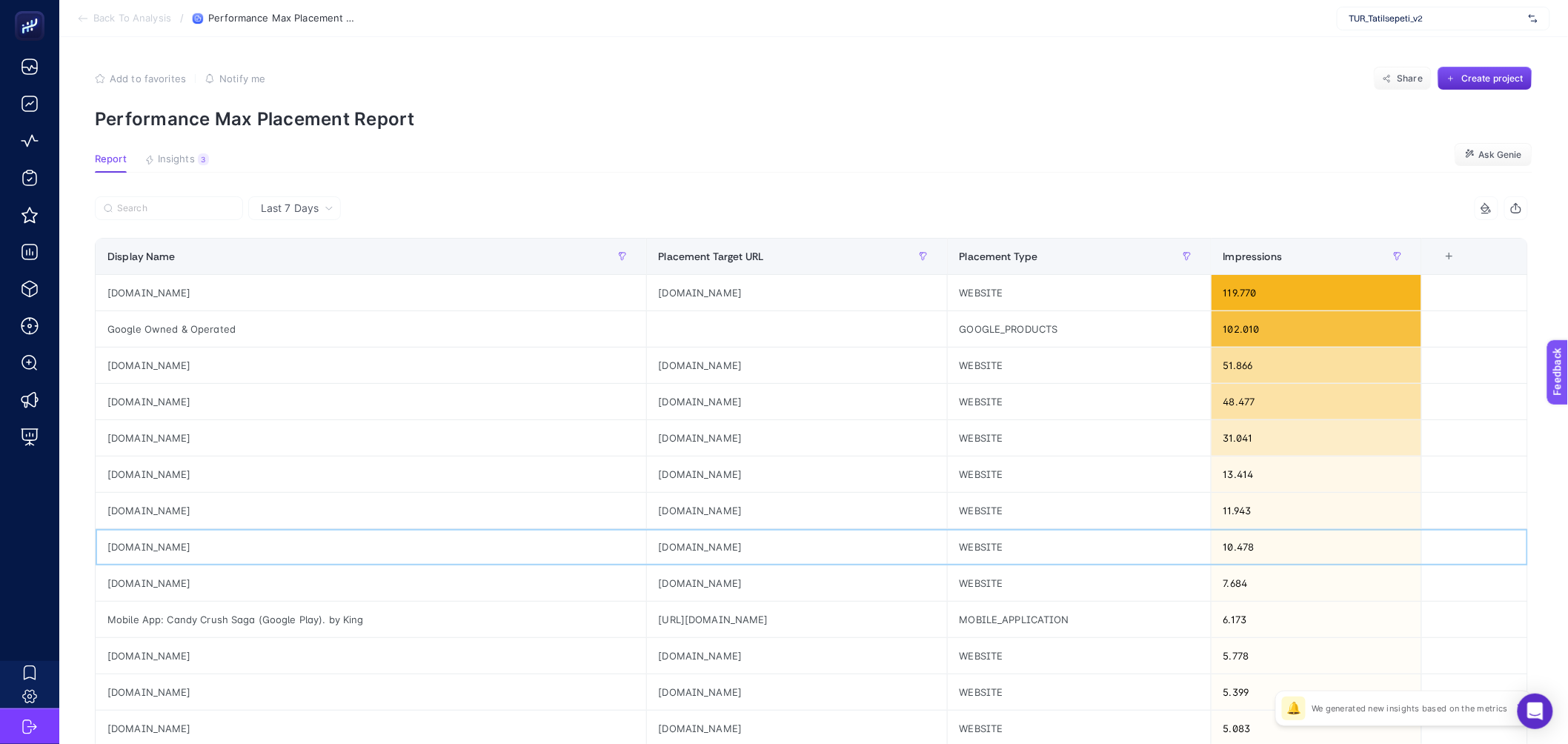
click at [647, 546] on div "[DOMAIN_NAME]" at bounding box center [797, 546] width 300 height 36
click at [647, 546] on div "fanatik.com.tr" at bounding box center [797, 546] width 300 height 36
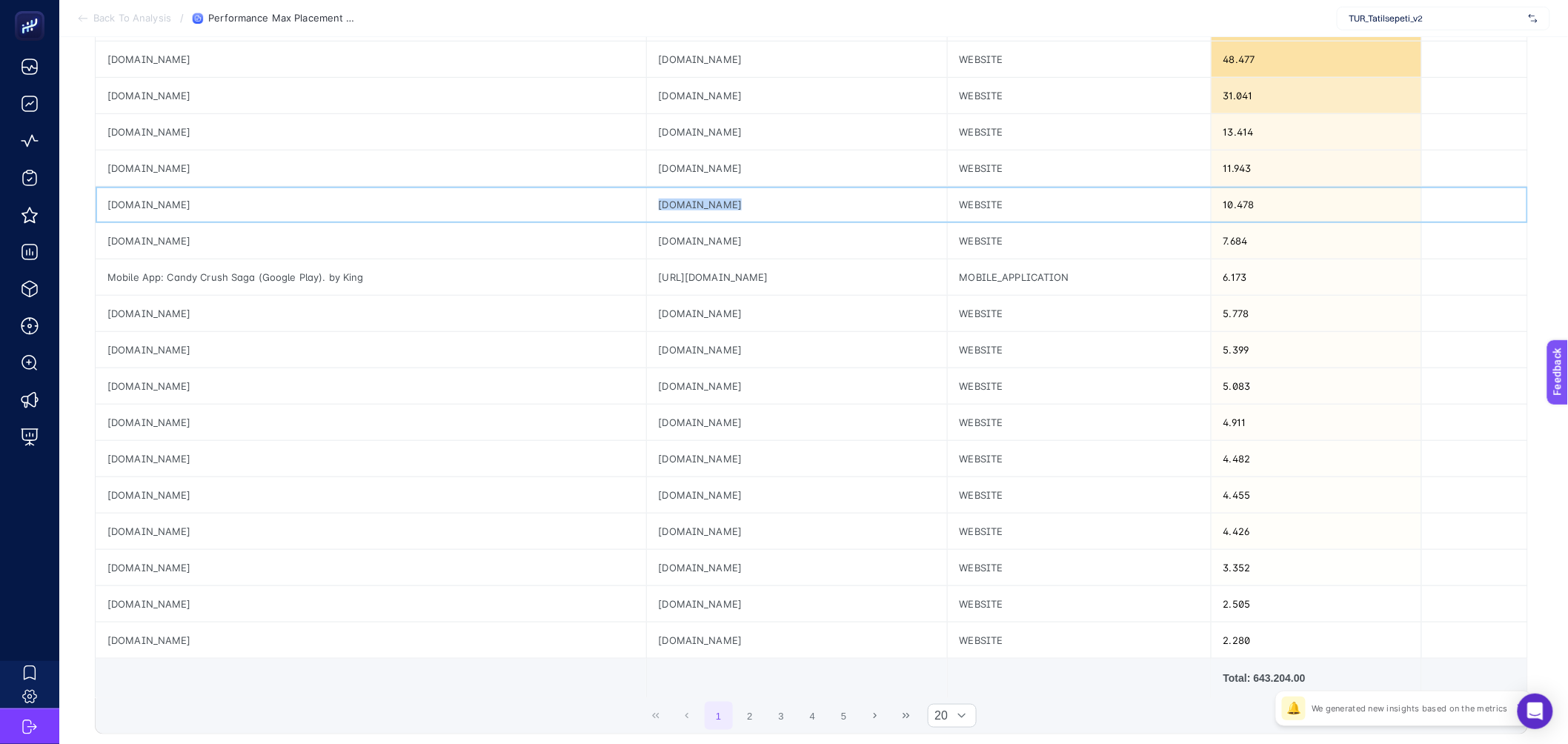
scroll to position [246, 0]
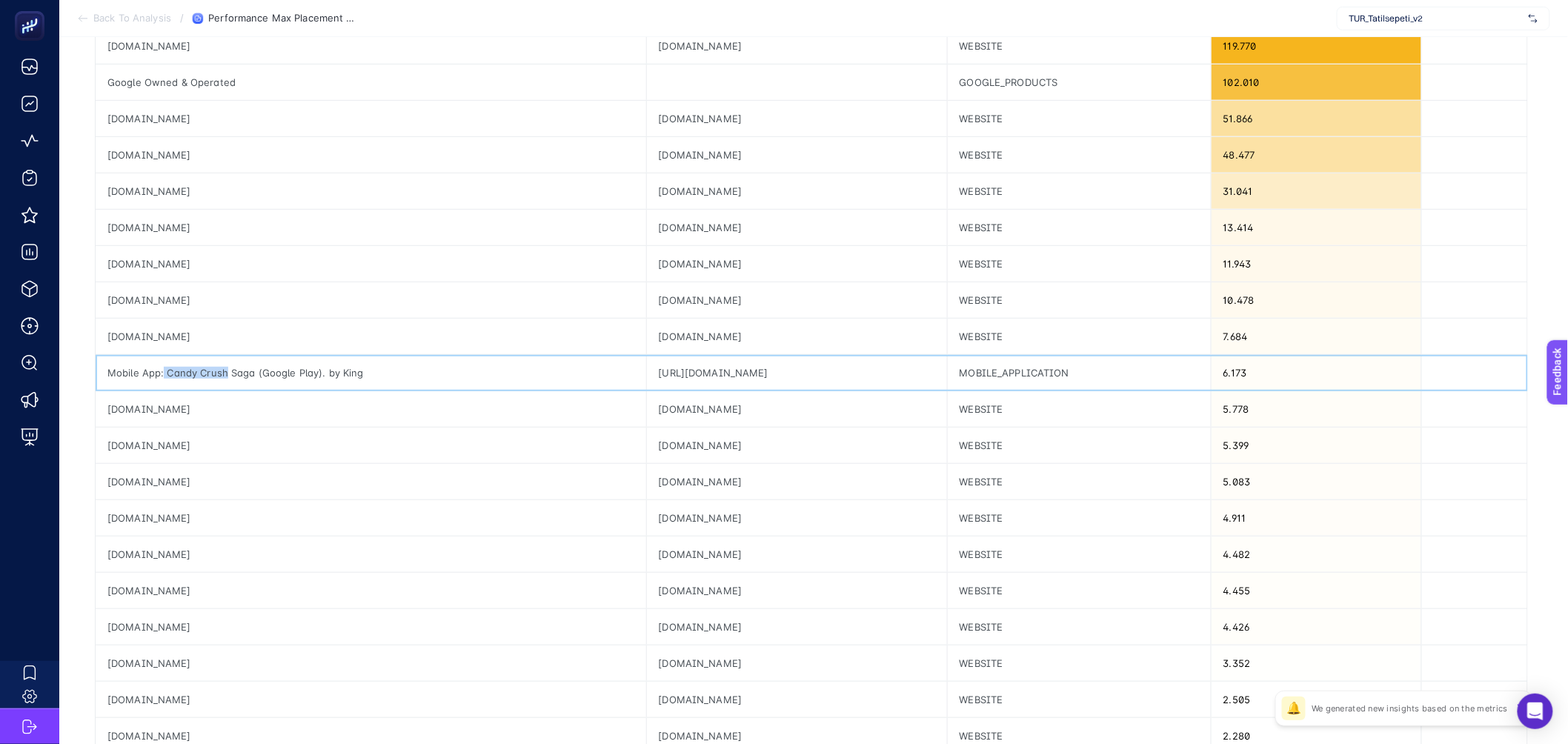
drag, startPoint x: 215, startPoint y: 370, endPoint x: 164, endPoint y: 369, distance: 51.0
click at [164, 369] on div "Mobile App: Candy Crush Saga (Google Play). by King" at bounding box center [370, 372] width 550 height 36
copy div "Candy Crush"
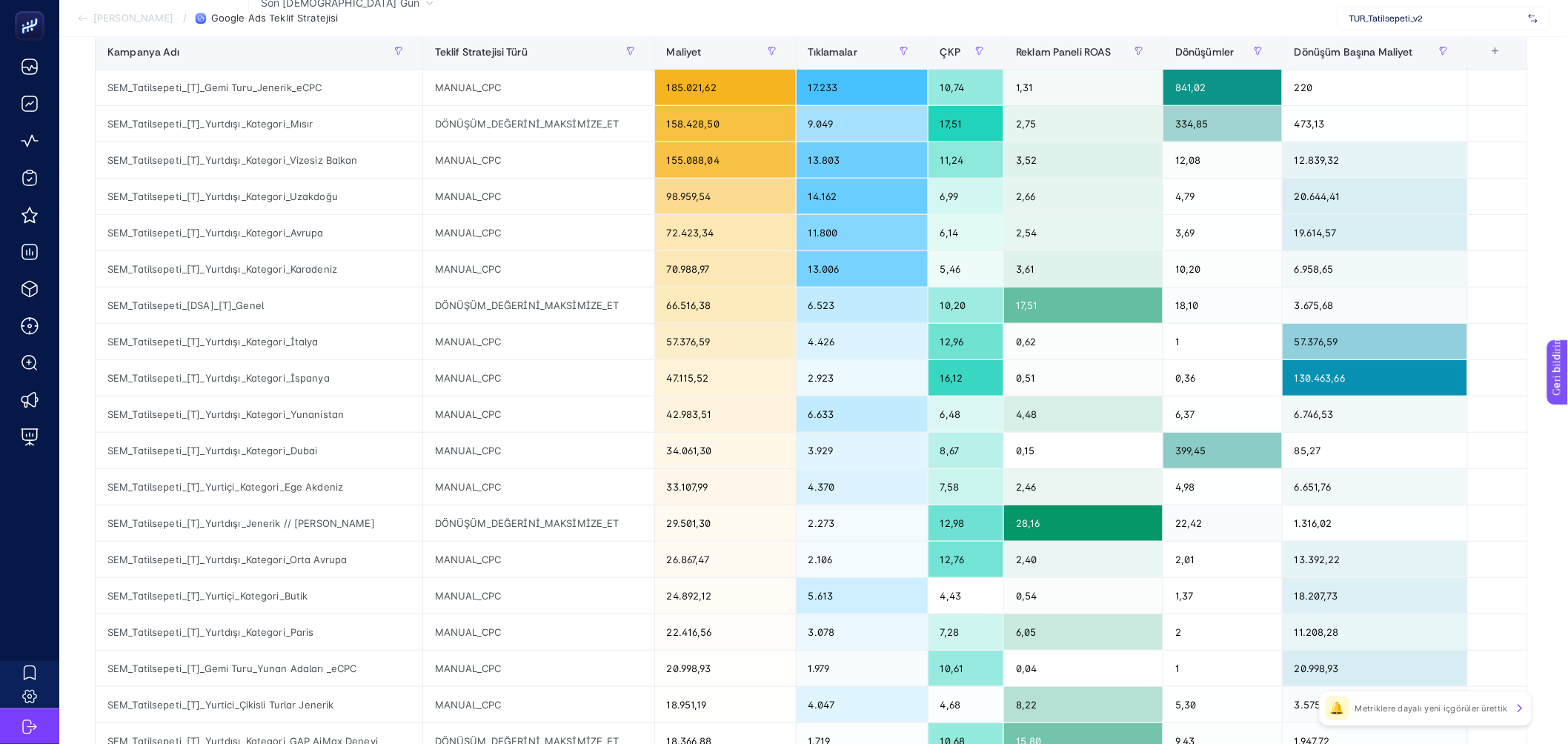
scroll to position [123, 0]
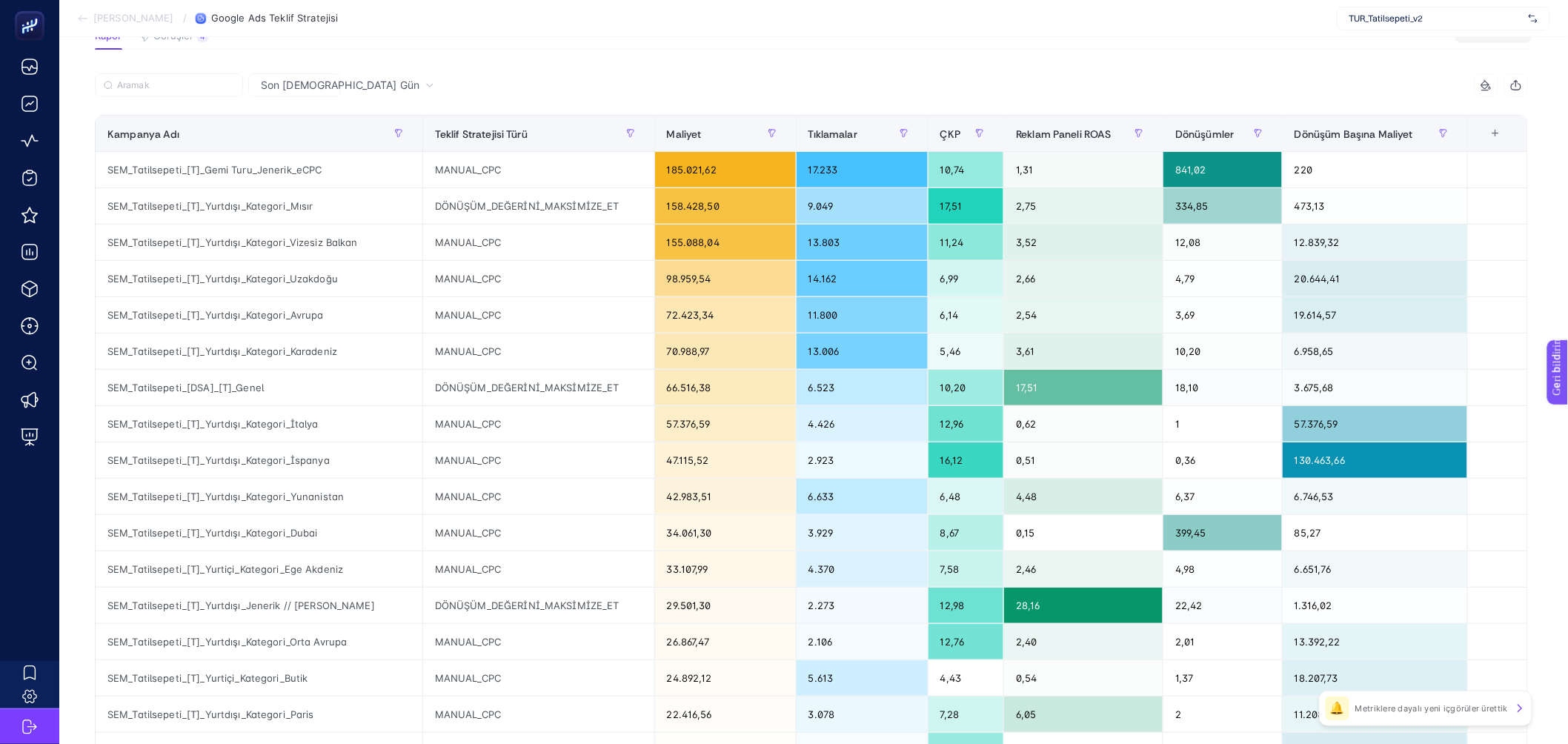
click at [274, 78] on span "Son 7 Gün" at bounding box center [340, 85] width 159 height 14
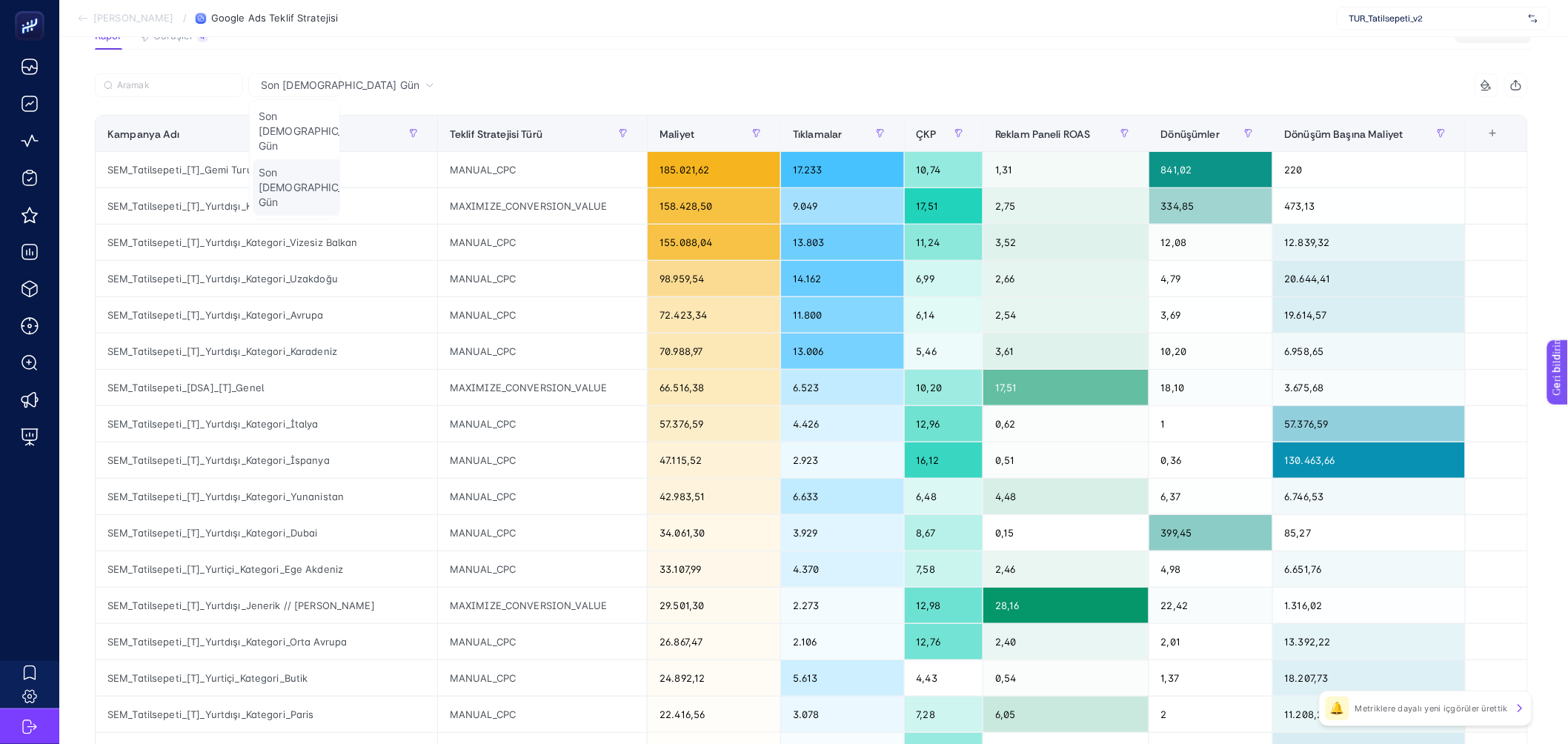
click at [299, 166] on font "Son 30 Gün" at bounding box center [316, 186] width 115 height 42
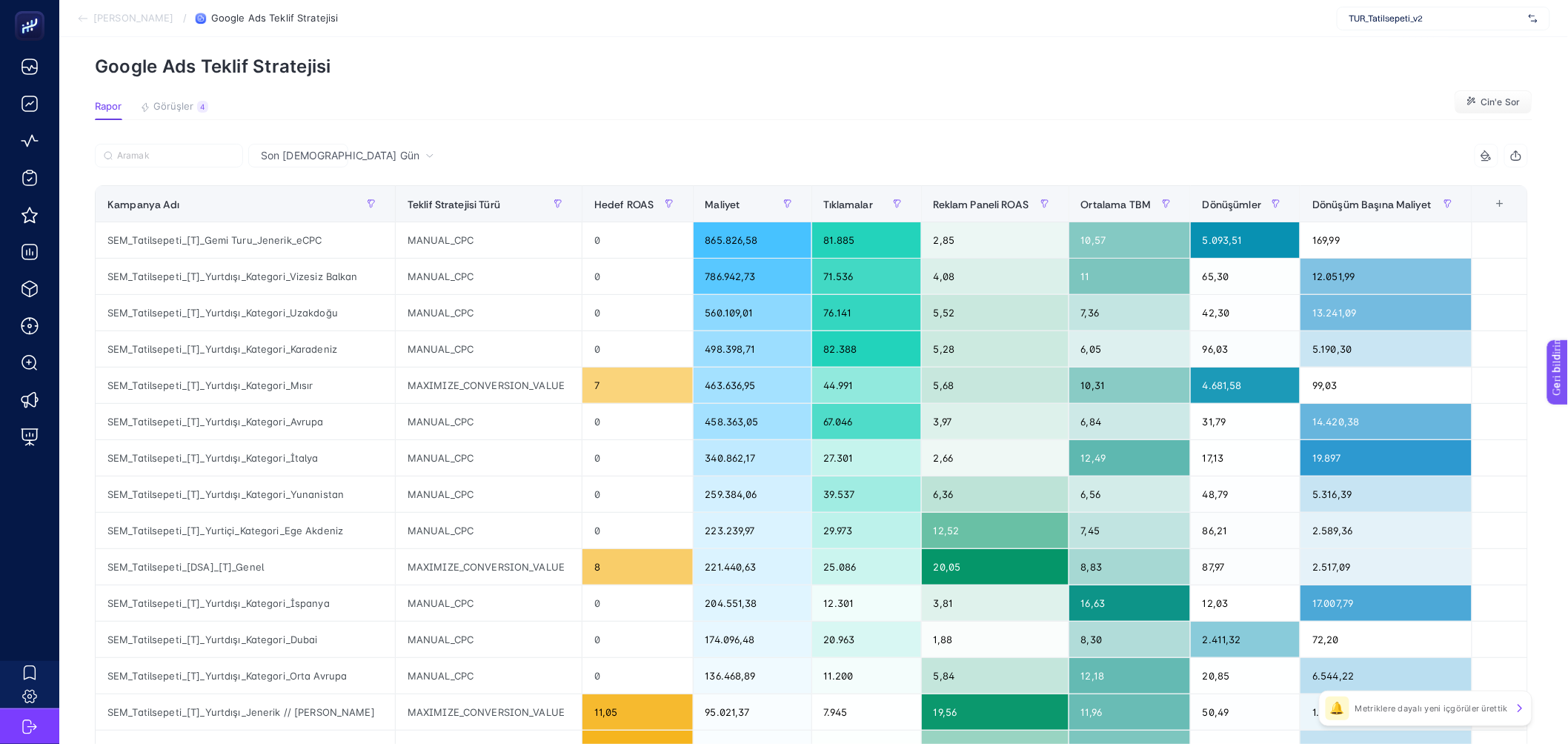
scroll to position [0, 0]
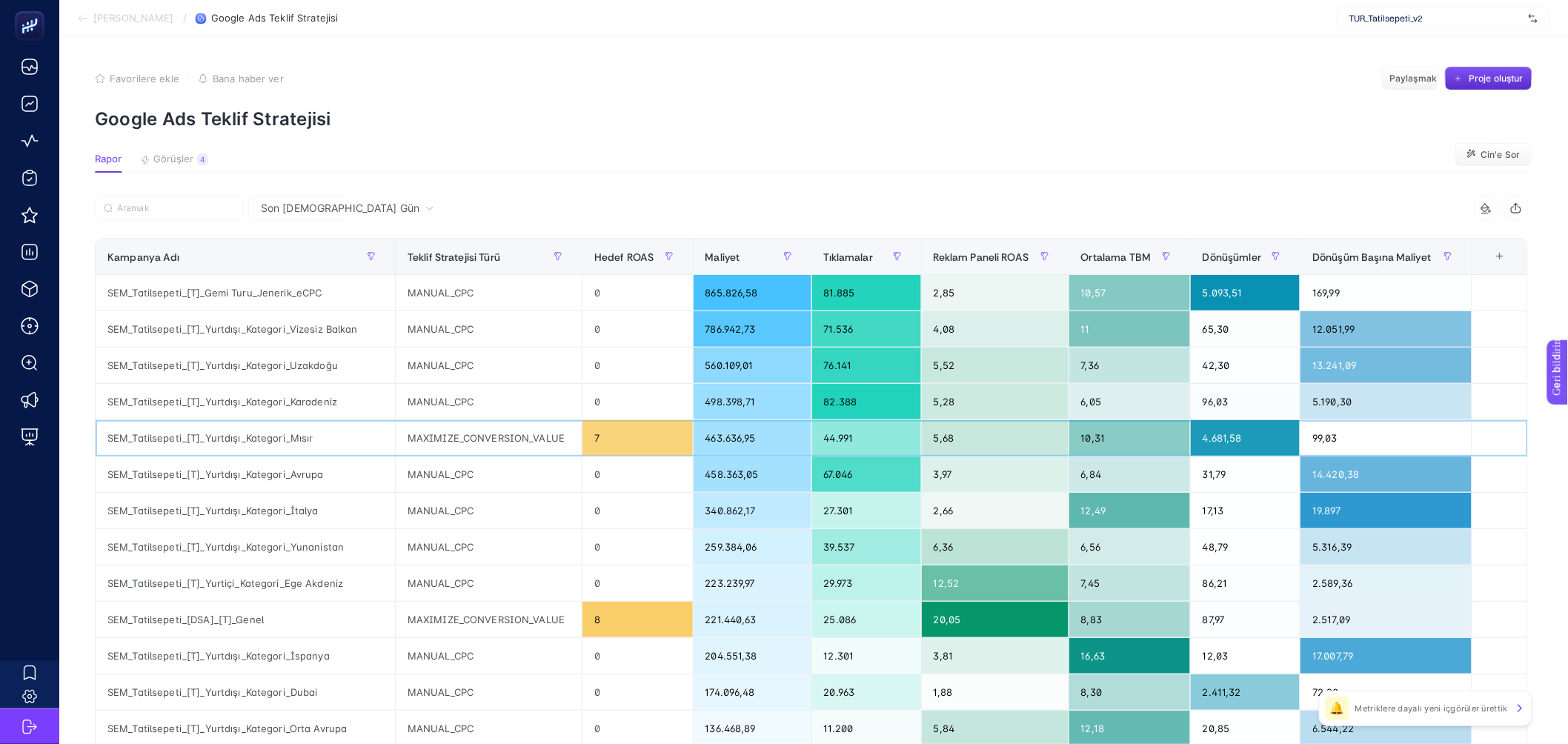
click at [469, 445] on div "MAXIMIZE_CONVERSION_VALUE" at bounding box center [489, 437] width 186 height 36
copy tr "MAXIMIZE_CONVERSION_VALUE"
click at [156, 209] on input "Aramak" at bounding box center [175, 208] width 117 height 11
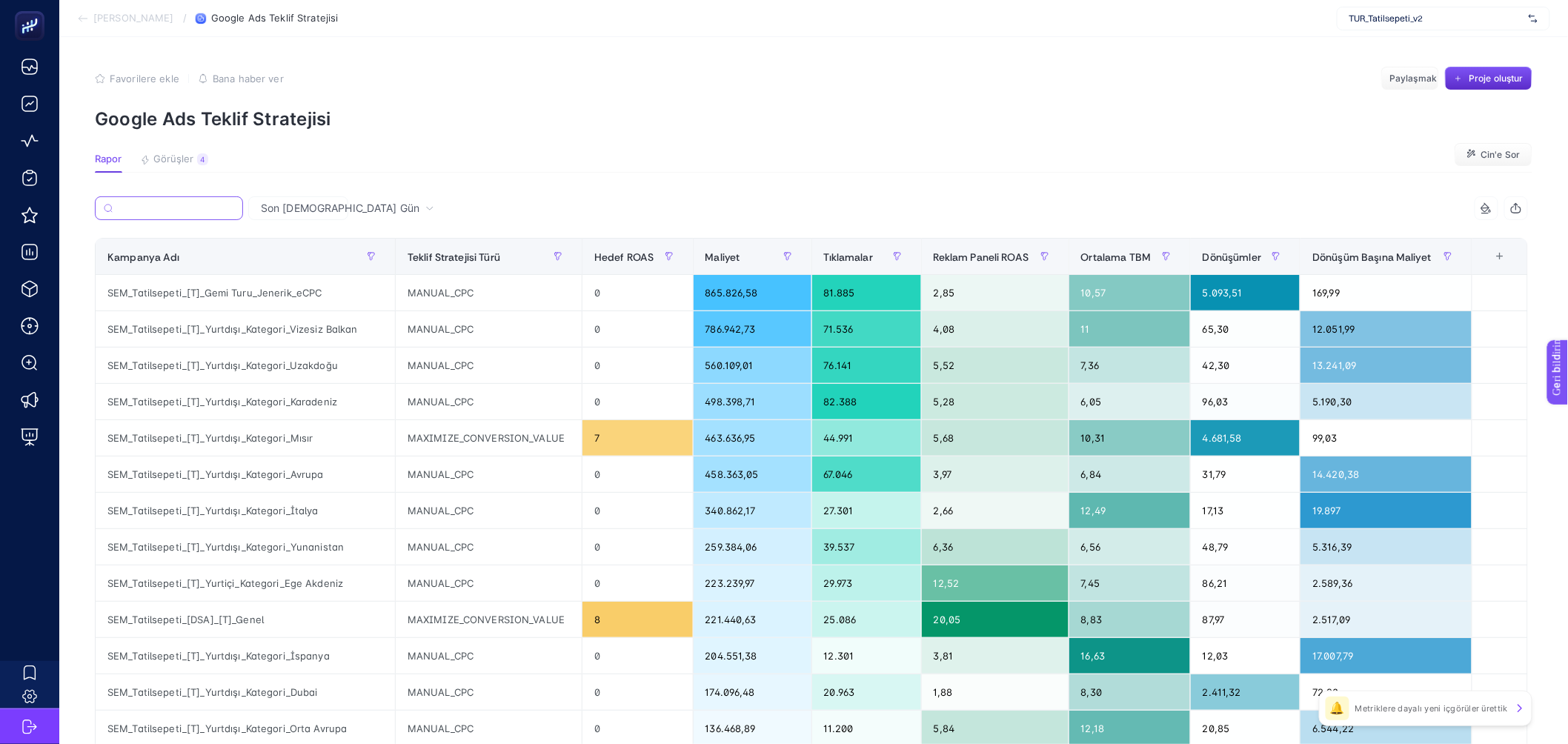
paste input "MAXIMIZE_CONVERSION_VALUE"
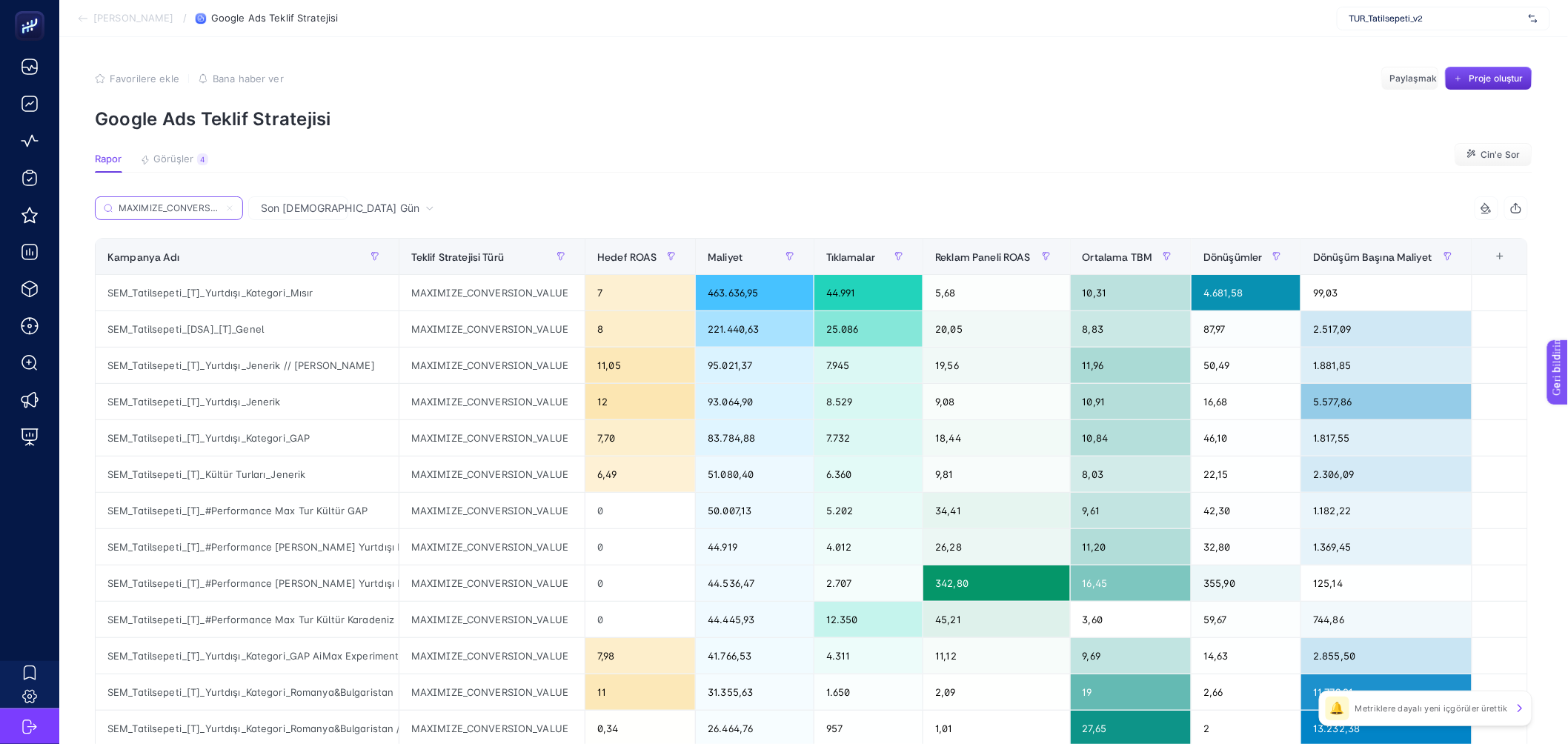
scroll to position [0, 38]
type input "MAXIMIZE_CONVERSION_VALUE"
click at [744, 170] on section "Rapor Görüşler 4 Metriklere dayalı yeni içgörüler ürettik Cin'e Sor" at bounding box center [813, 163] width 1437 height 19
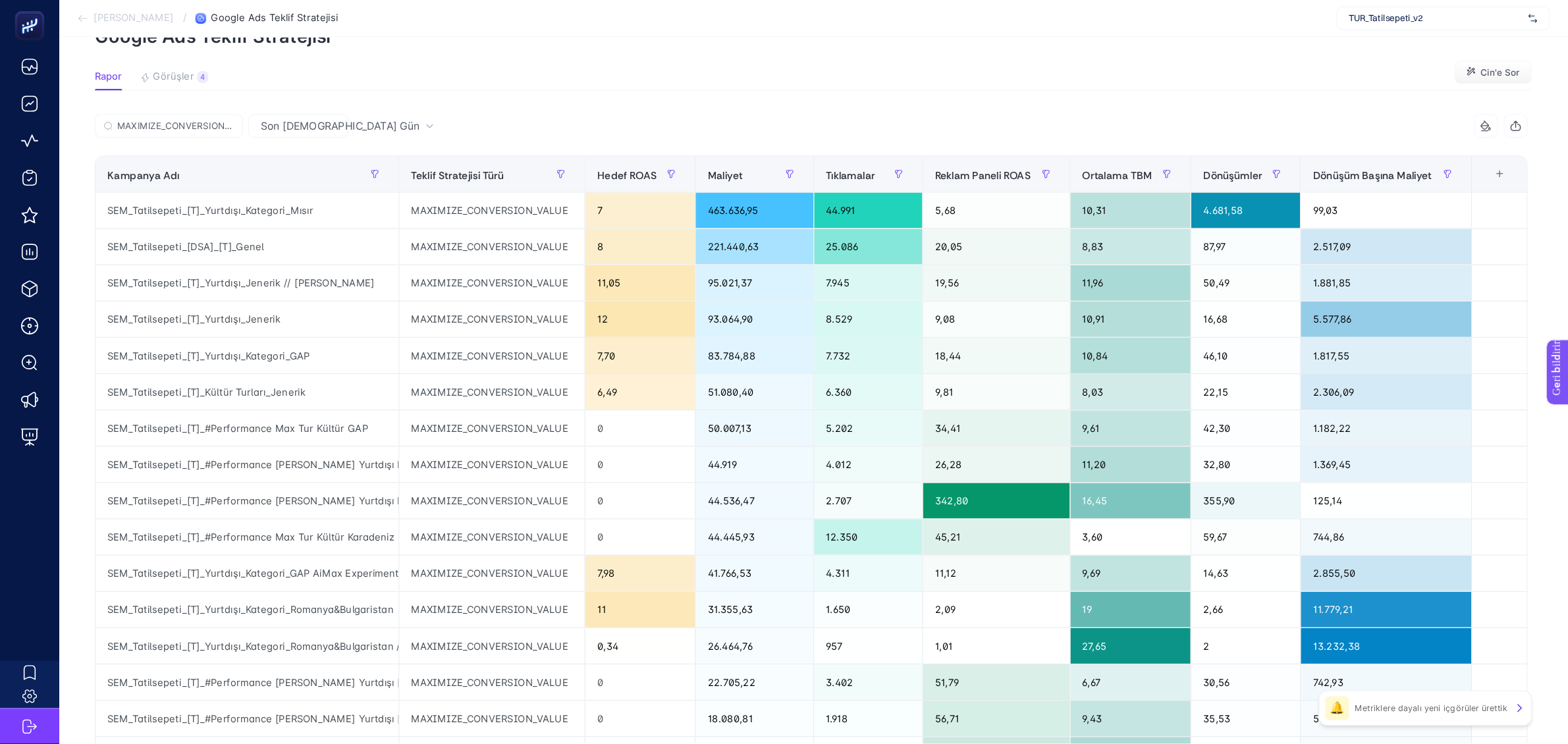
scroll to position [0, 0]
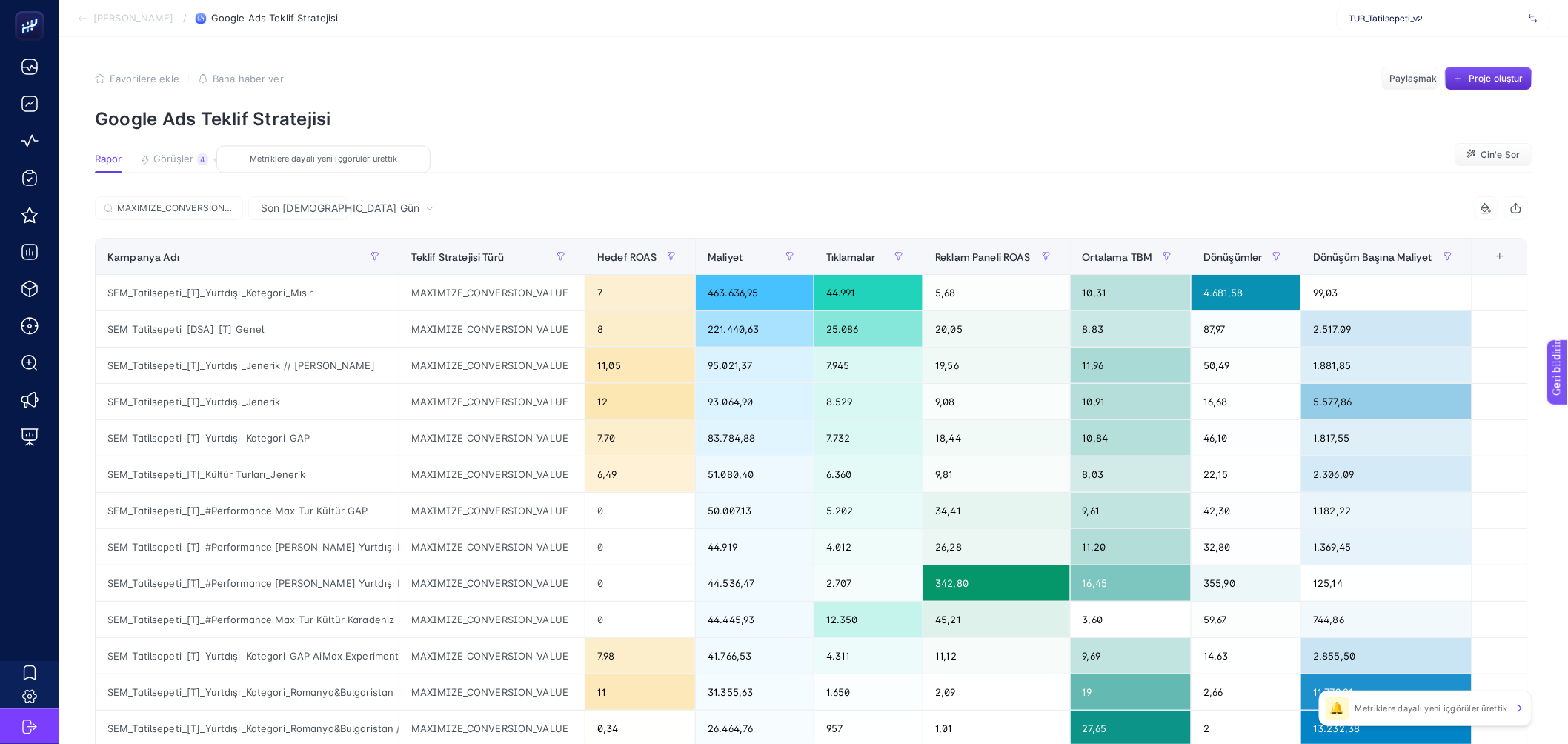
click at [186, 159] on font "Görüşler" at bounding box center [173, 159] width 40 height 12
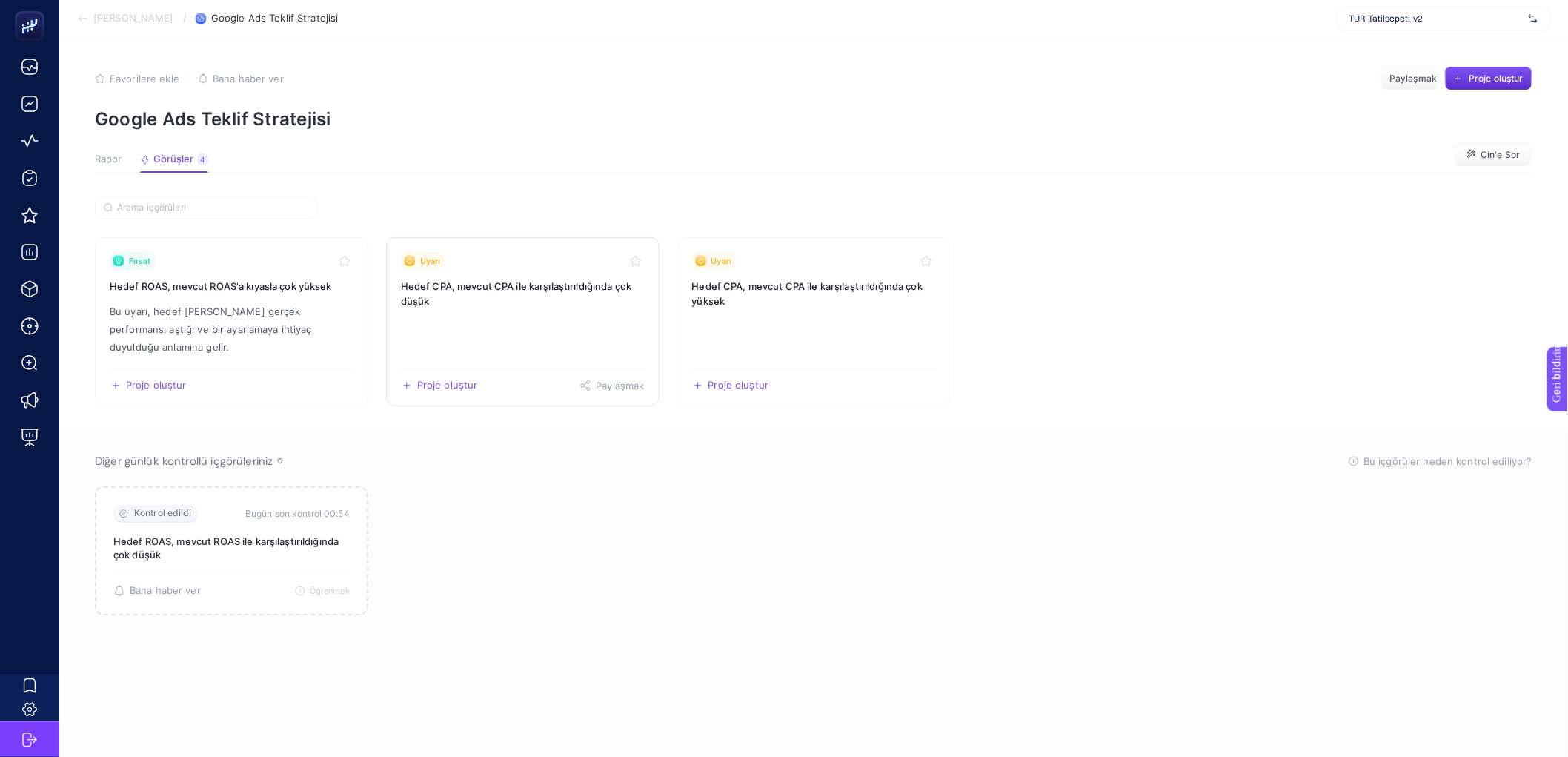
click at [501, 312] on link "Uyarı Hedef CPA, mevcut CPA ile karşılaştırıldığında çok düşük Proje oluştur Pa…" at bounding box center [523, 322] width 273 height 169
click at [842, 298] on h3 "Hedef CPA, mevcut CPA ile karşılaştırıldığında çok yüksek" at bounding box center [814, 293] width 244 height 30
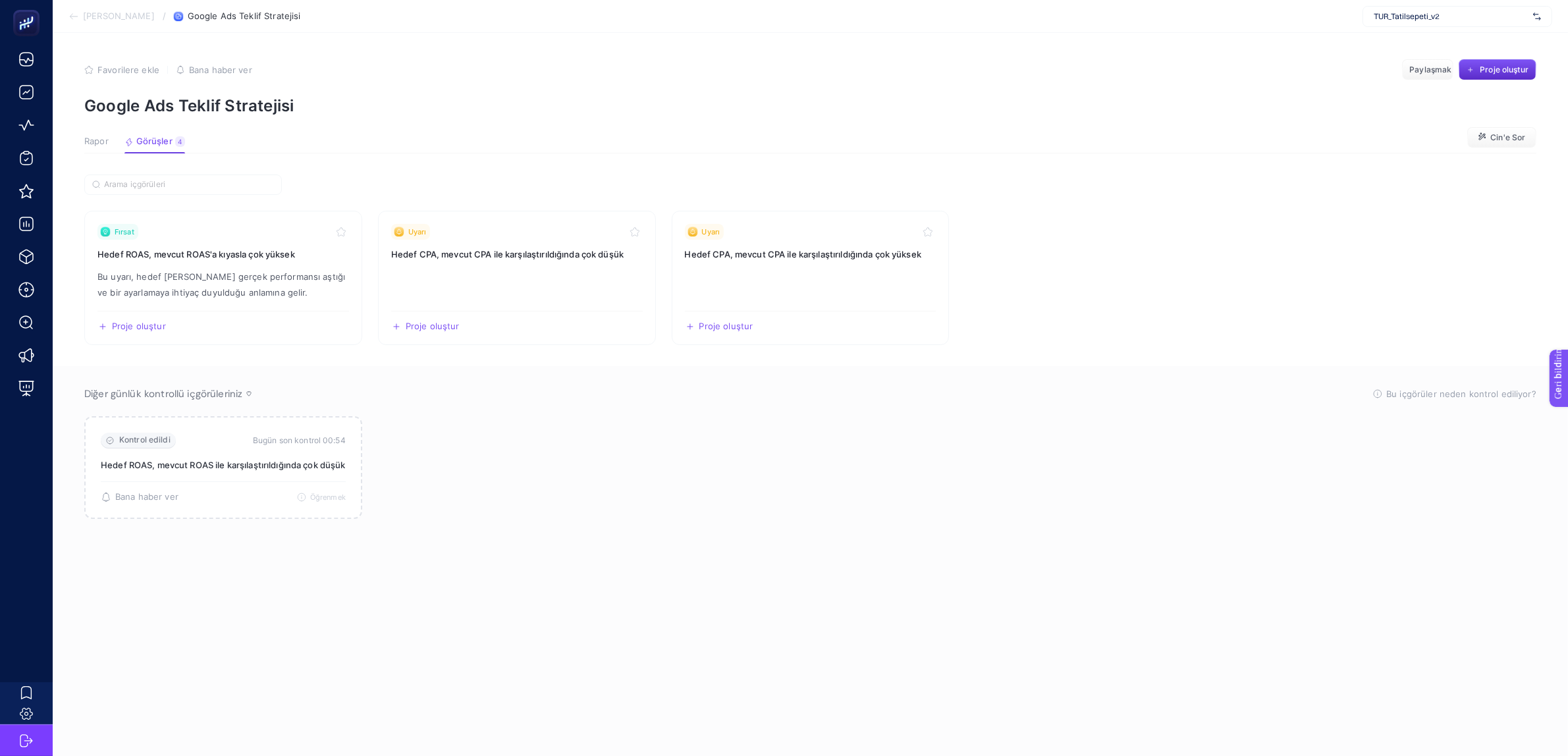
click at [90, 142] on font "Rapor" at bounding box center [96, 141] width 24 height 11
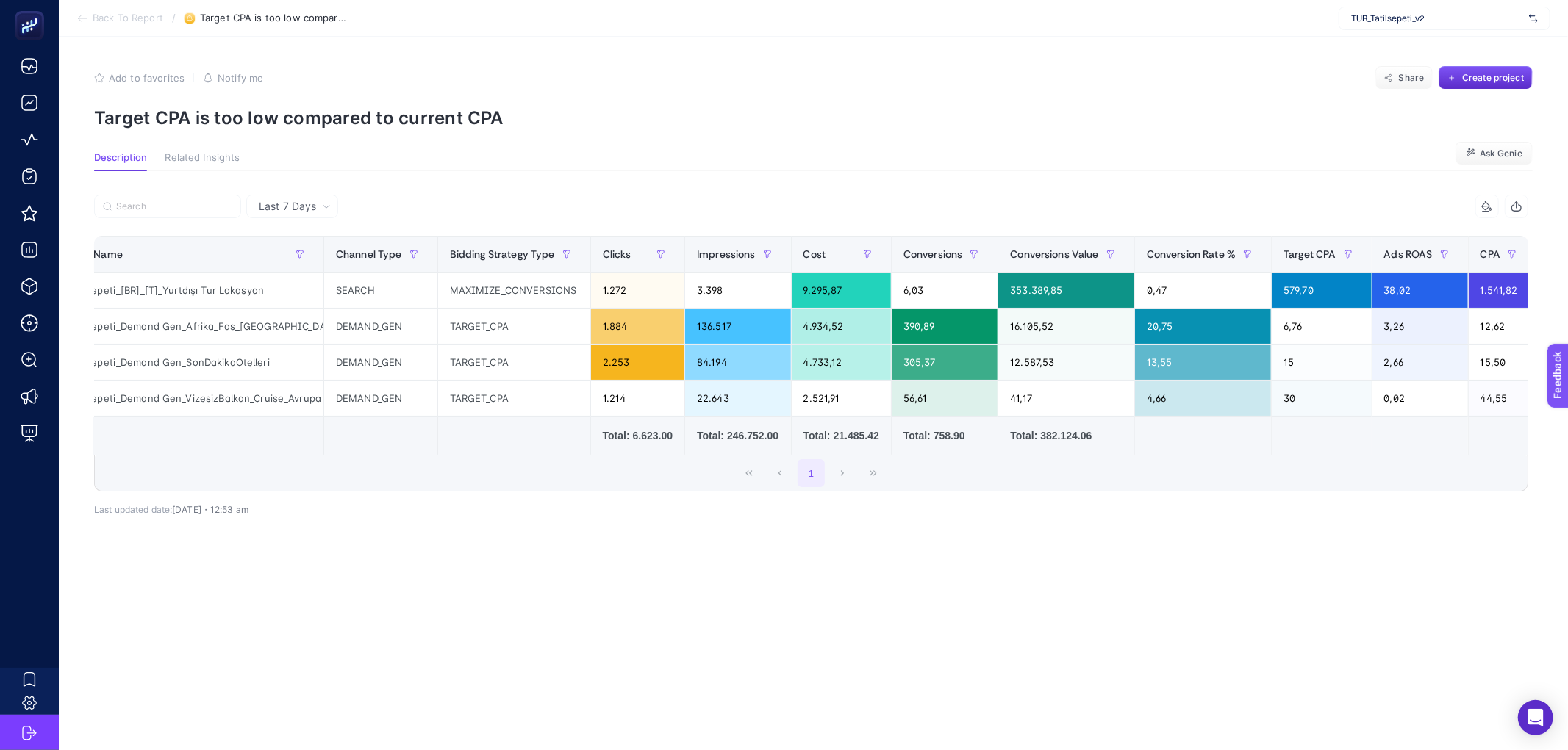
scroll to position [0, 49]
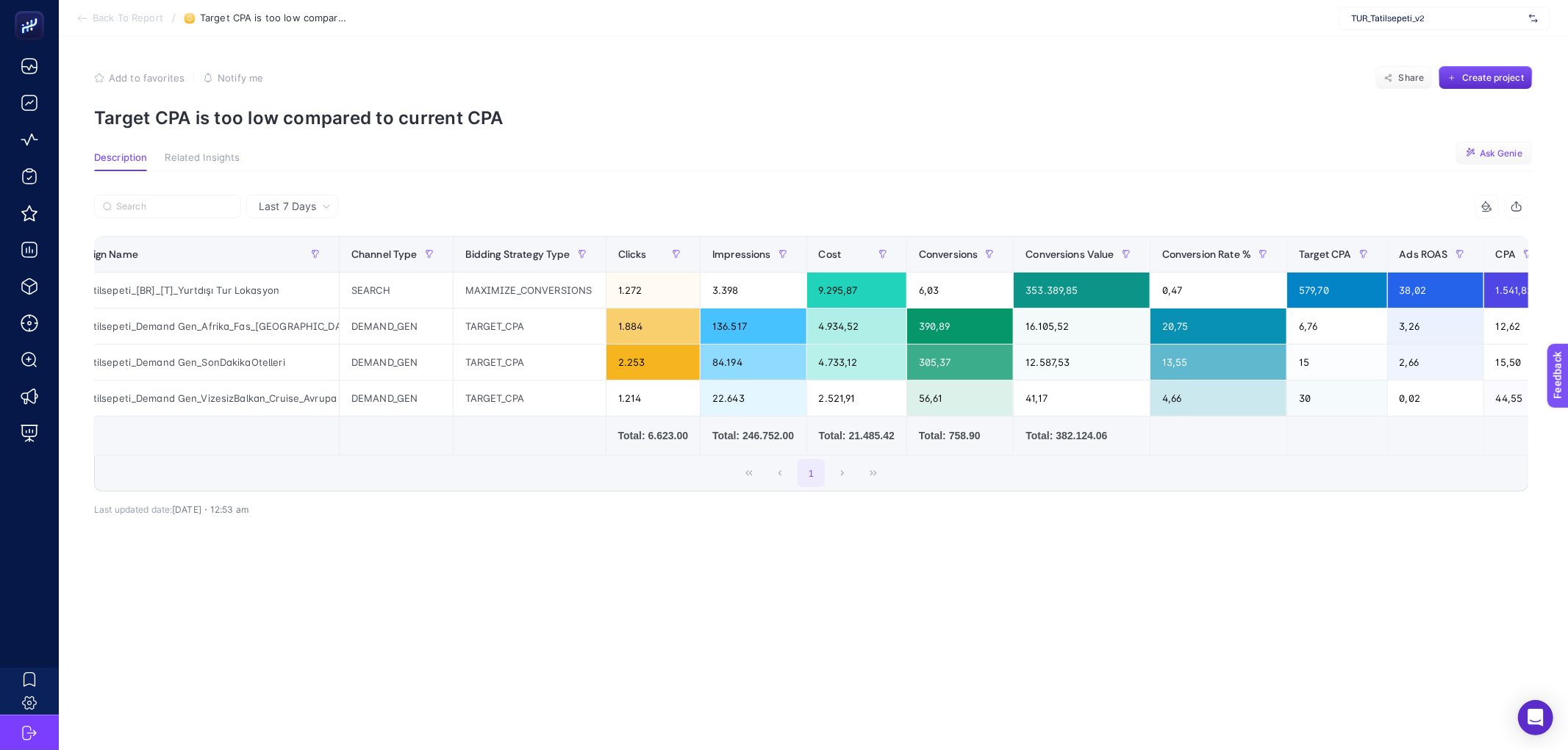
click at [1468, 150] on icon "button" at bounding box center [1471, 153] width 11 height 11
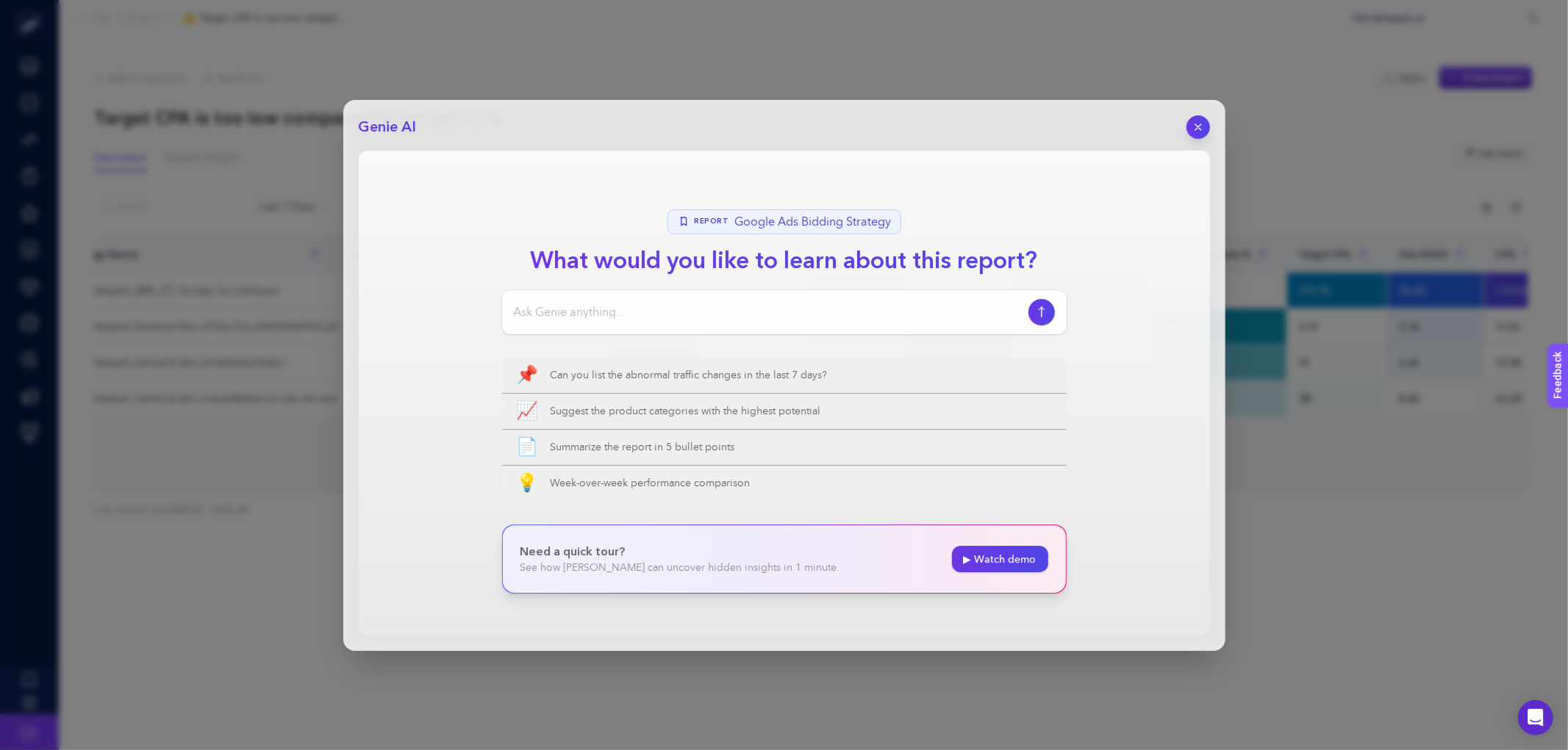
click at [644, 303] on input at bounding box center [768, 312] width 509 height 17
type input "bu raporun sonucunda ne yapmayı önerirsin?"
click at [1046, 303] on button "button" at bounding box center [1041, 312] width 28 height 28
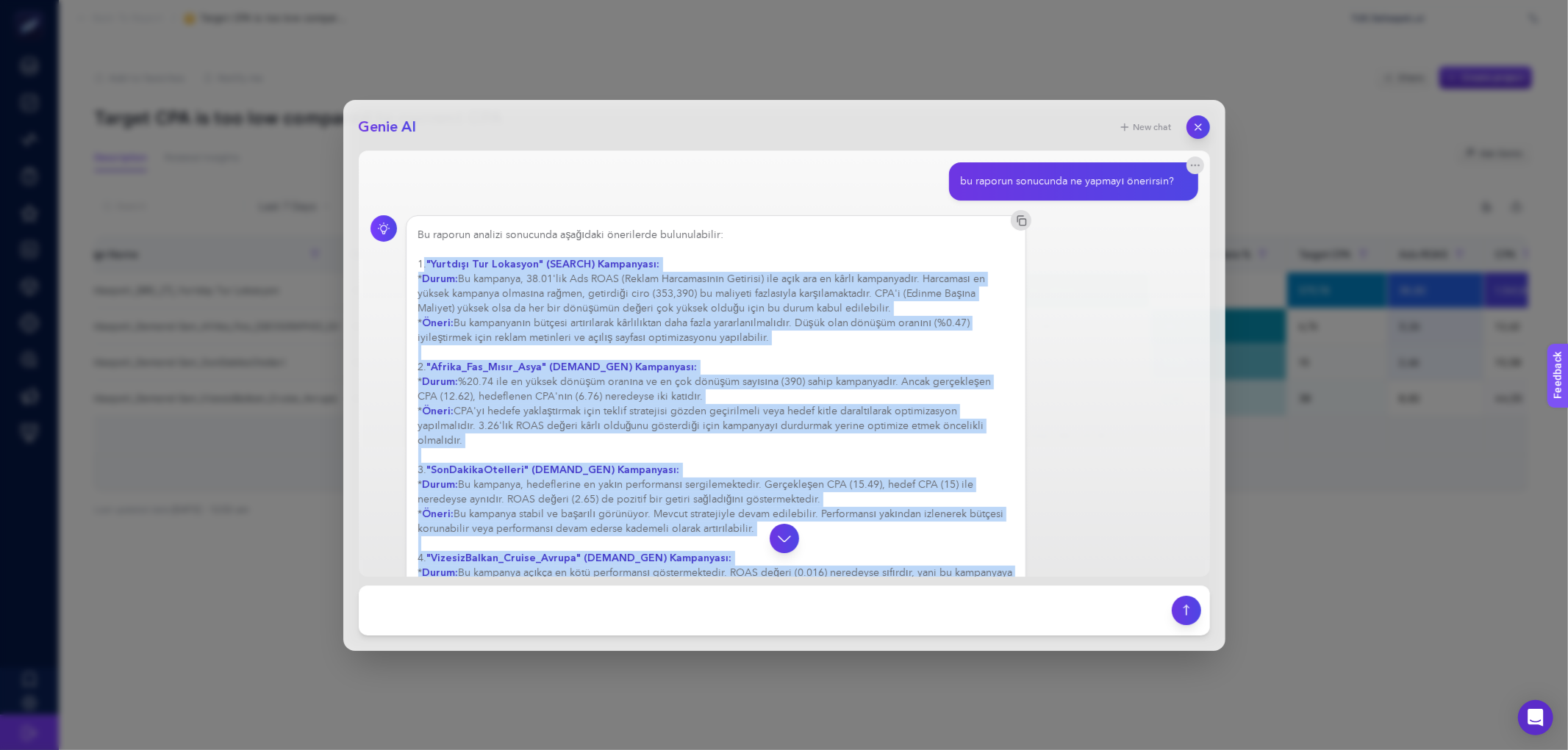
scroll to position [96, 0]
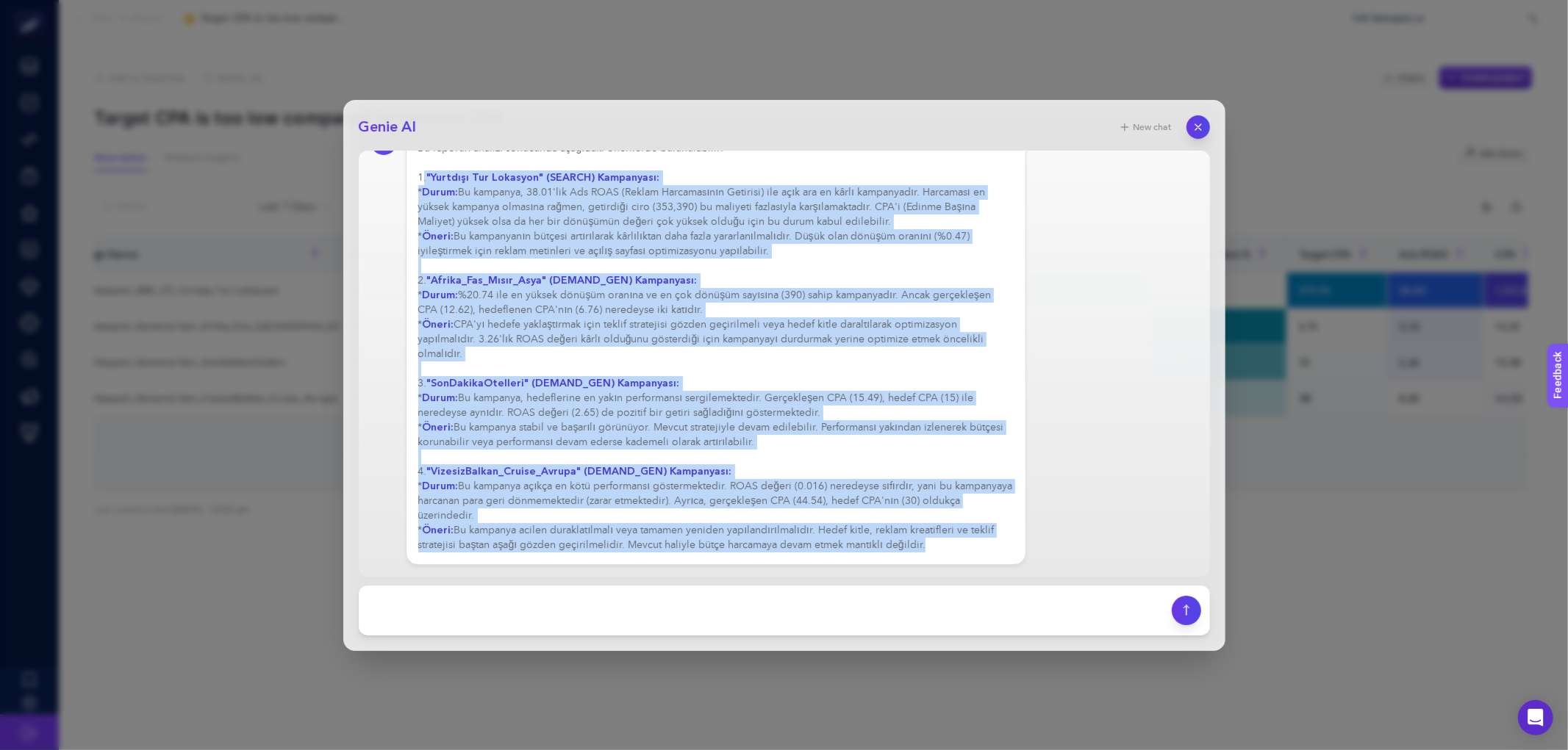
drag, startPoint x: 421, startPoint y: 263, endPoint x: 941, endPoint y: 560, distance: 598.8
click at [941, 560] on div "Bu raporun analizi sonucunda aşağıdaki önerilerde bulunulabilir: 1. "Yurtdışı T…" at bounding box center [716, 347] width 621 height 437
copy div ". "Yurtdışı Tur Lokasyon" (SEARCH) Kampanyası: * Durum: Bu kampanya, 38.01'lik …"
click at [1202, 130] on icon "button" at bounding box center [1198, 126] width 13 height 13
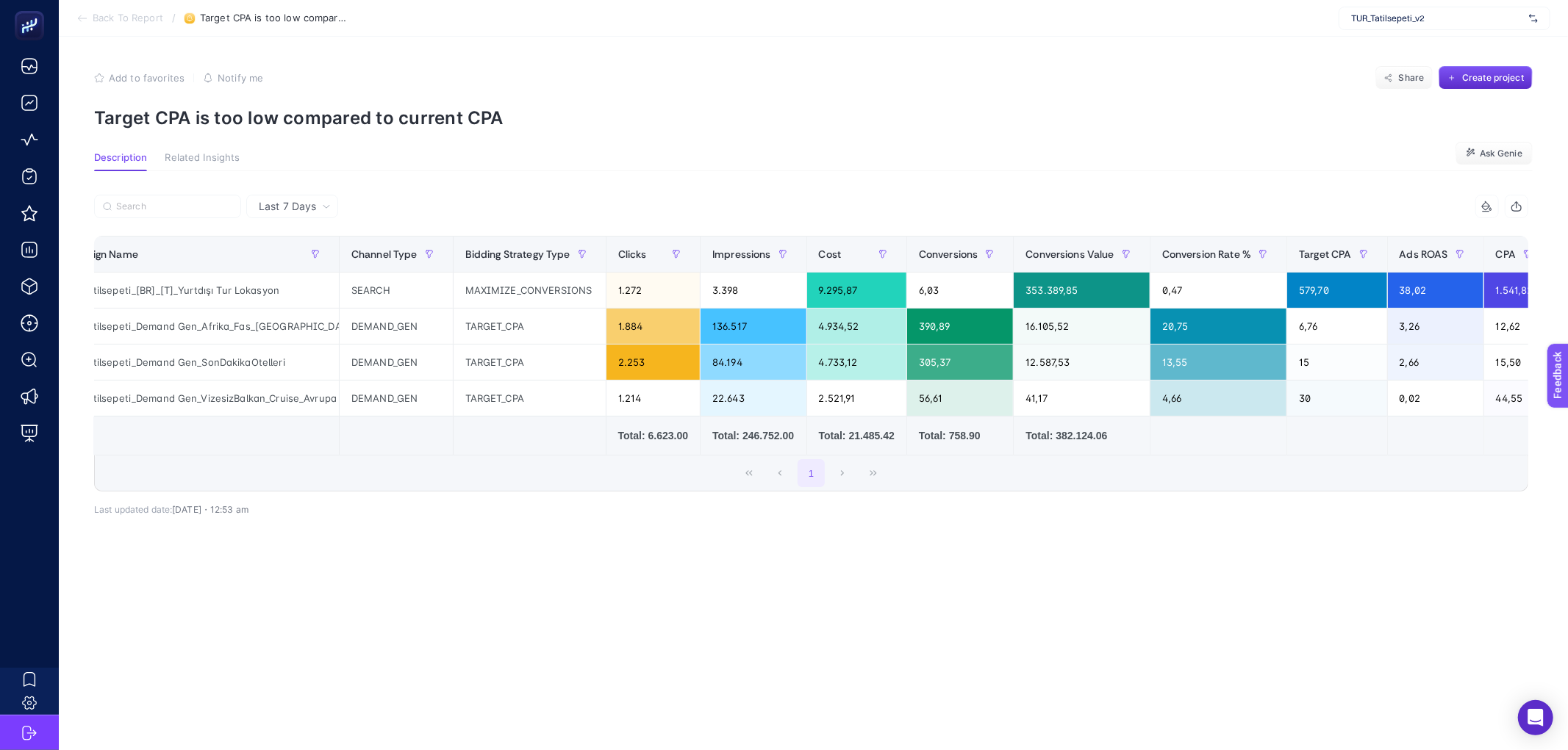
drag, startPoint x: 952, startPoint y: 561, endPoint x: 952, endPoint y: 545, distance: 16.0
click at [952, 560] on div "Last 7 Days 9 items selected Campaign Name Channel Type Bidding Strategy Type C…" at bounding box center [811, 393] width 1457 height 397
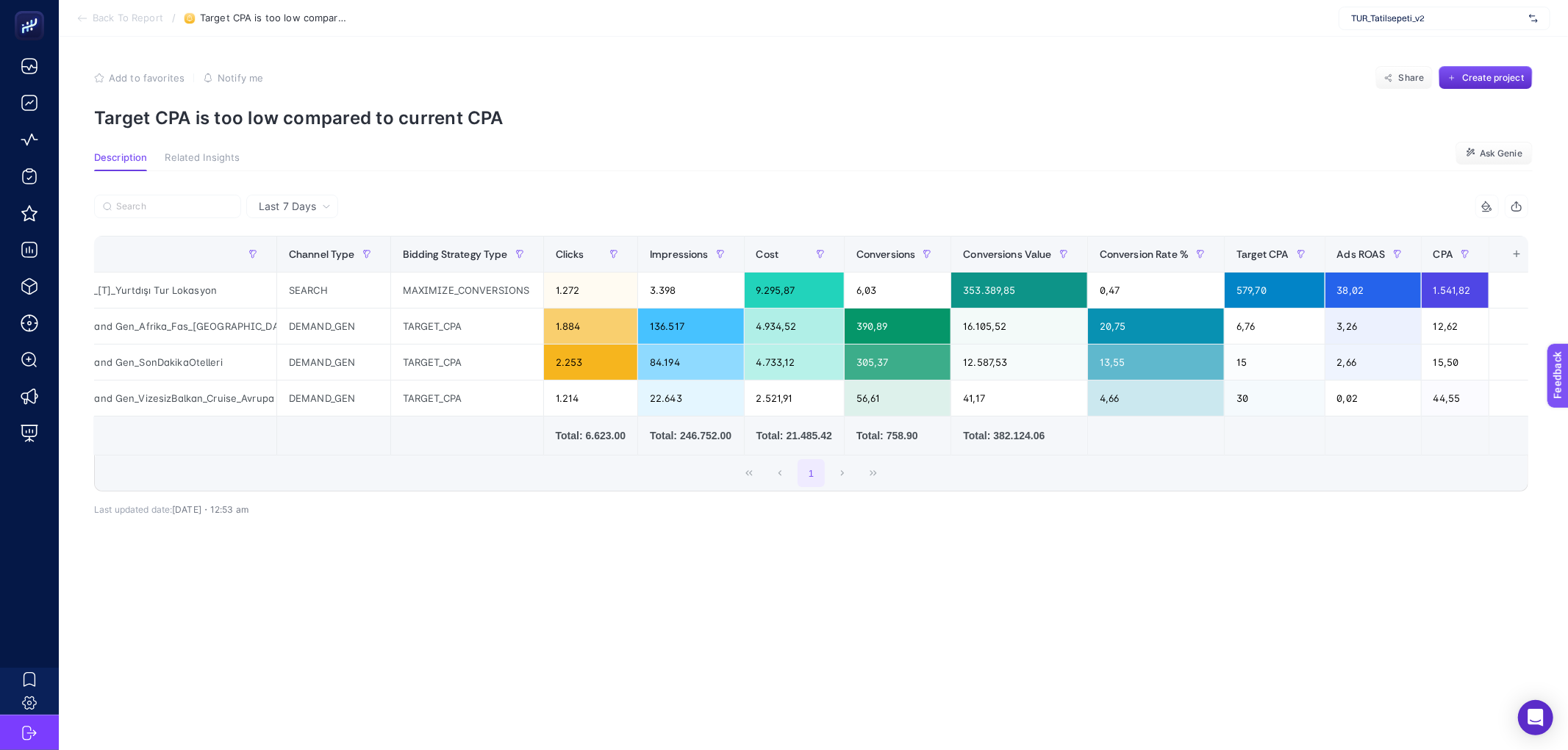
scroll to position [0, 117]
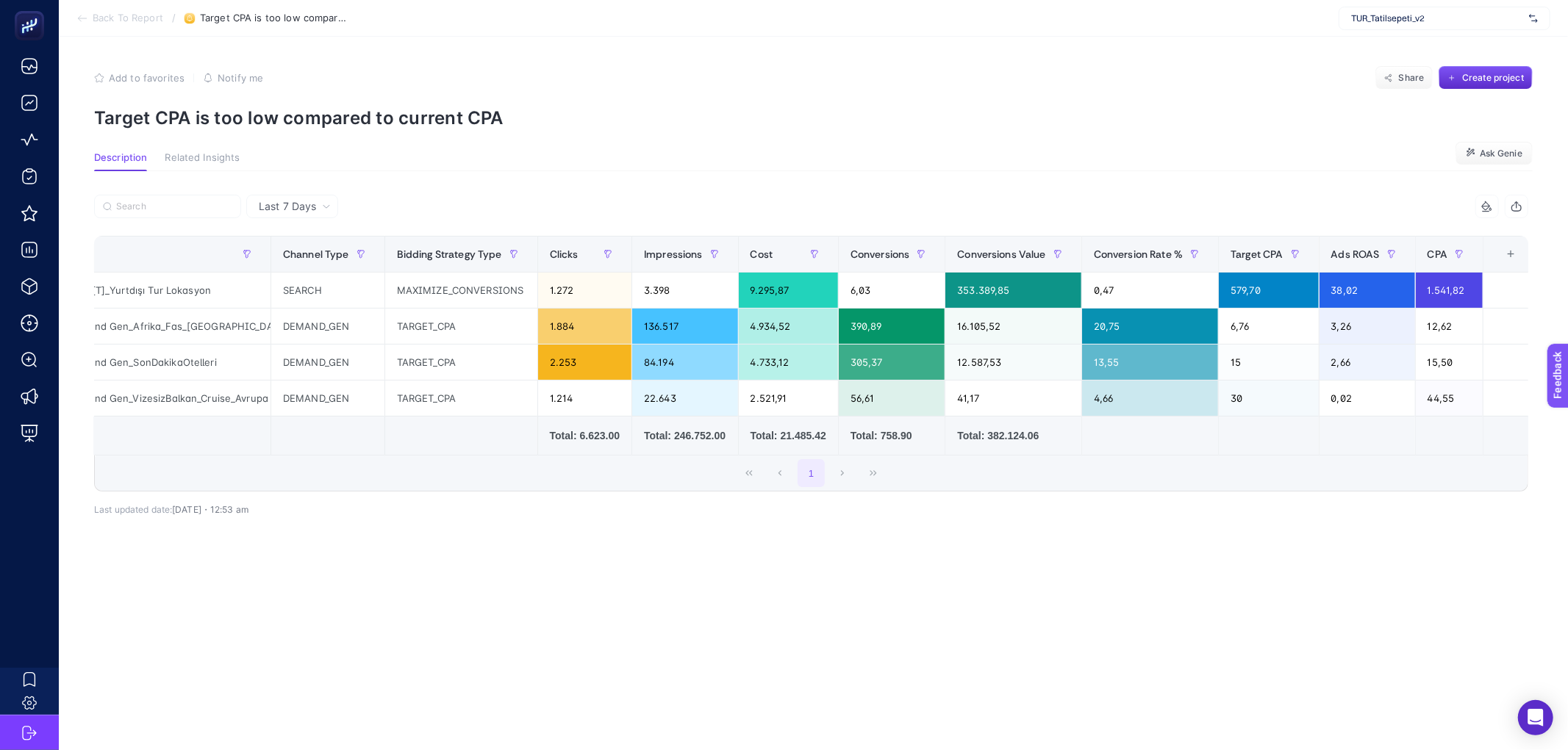
click at [806, 676] on article "Add to favorites false Notify me Share Create project Target CPA is too low com…" at bounding box center [813, 394] width 1509 height 714
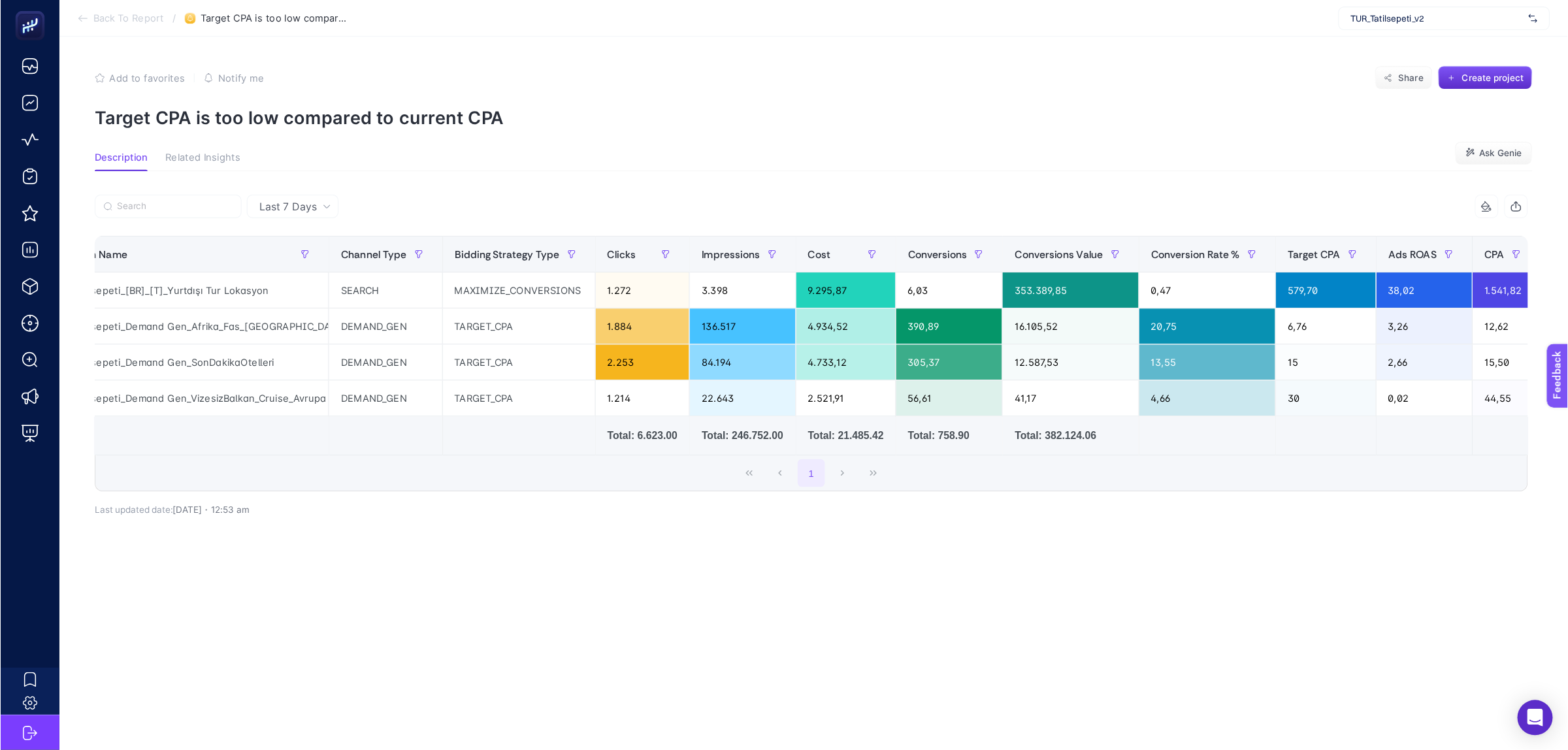
scroll to position [0, 0]
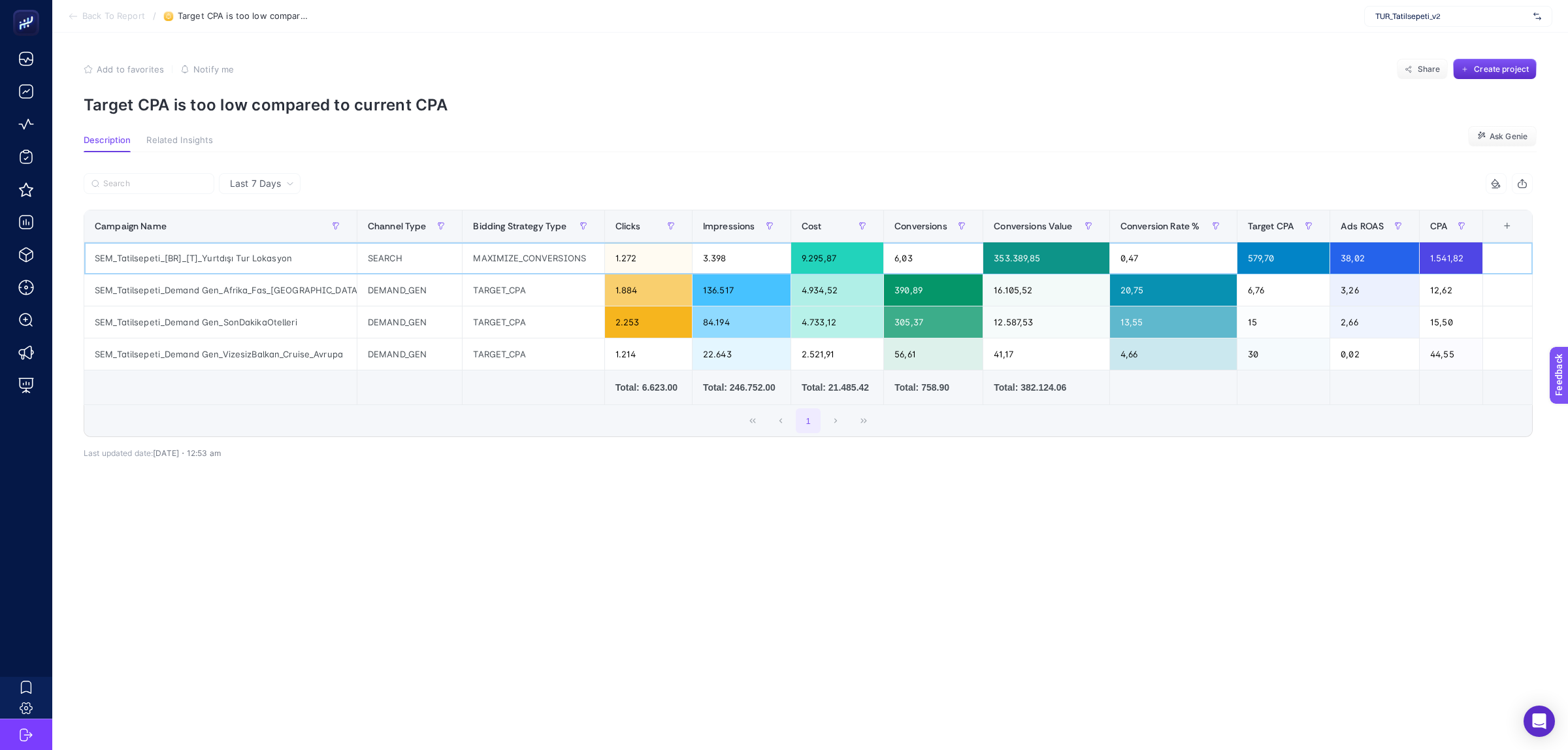
click at [256, 252] on div "SEM_Tatilsepeti_[BR]_[T]_Yurtdışı Tur Lokasyon" at bounding box center [220, 258] width 273 height 32
click at [262, 256] on div "SEM_Tatilsepeti_[BR]_[T]_Yurtdışı Tur Lokasyon" at bounding box center [220, 258] width 273 height 32
copy tr "SEM_Tatilsepeti_[BR]_[T]_Yurtdışı Tur Lokasyon"
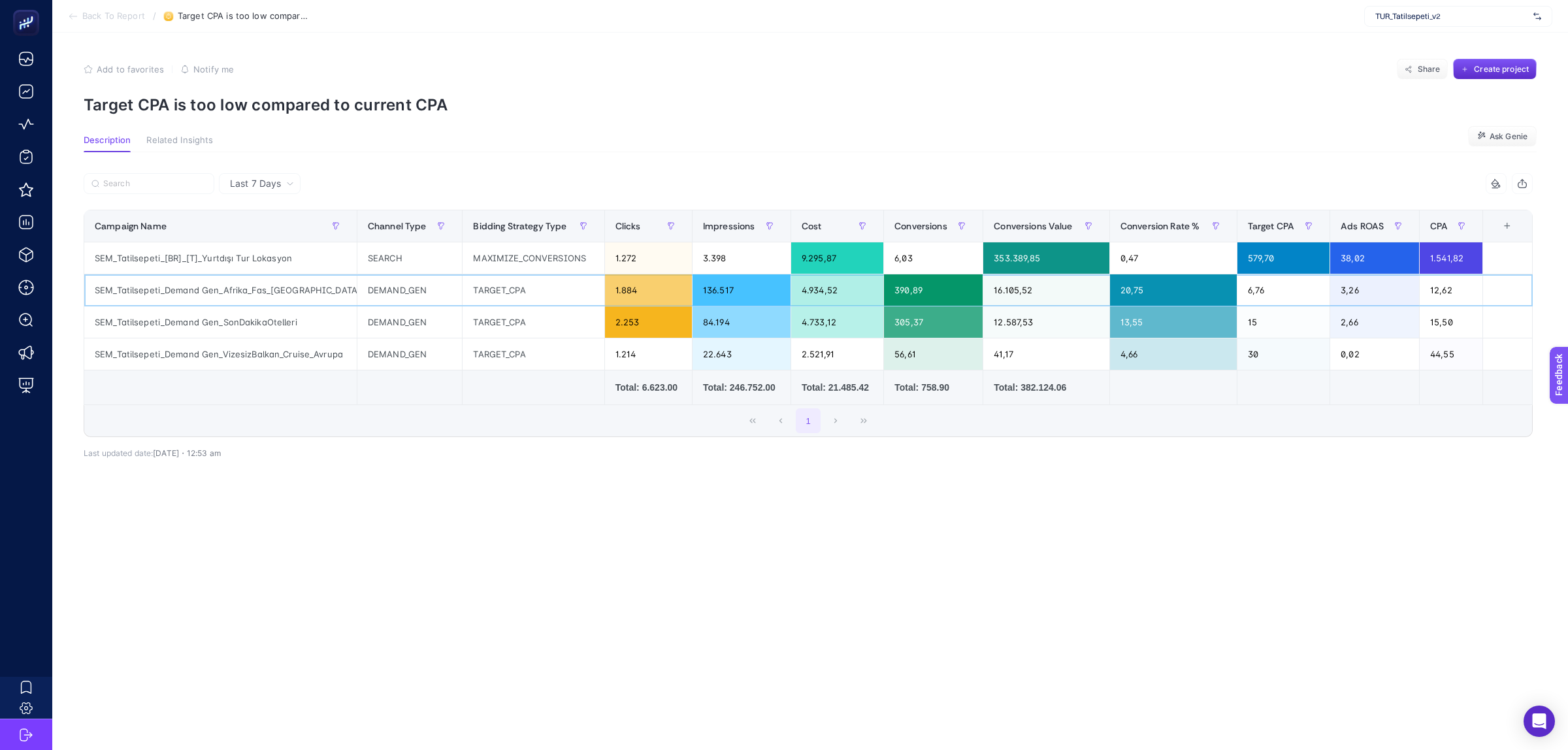
click at [245, 286] on div "SEM_Tatilsepeti_Demand Gen_Afrika_Fas_Mısır_Asya" at bounding box center [220, 290] width 273 height 32
click at [406, 292] on div "DEMAND_GEN" at bounding box center [410, 290] width 105 height 32
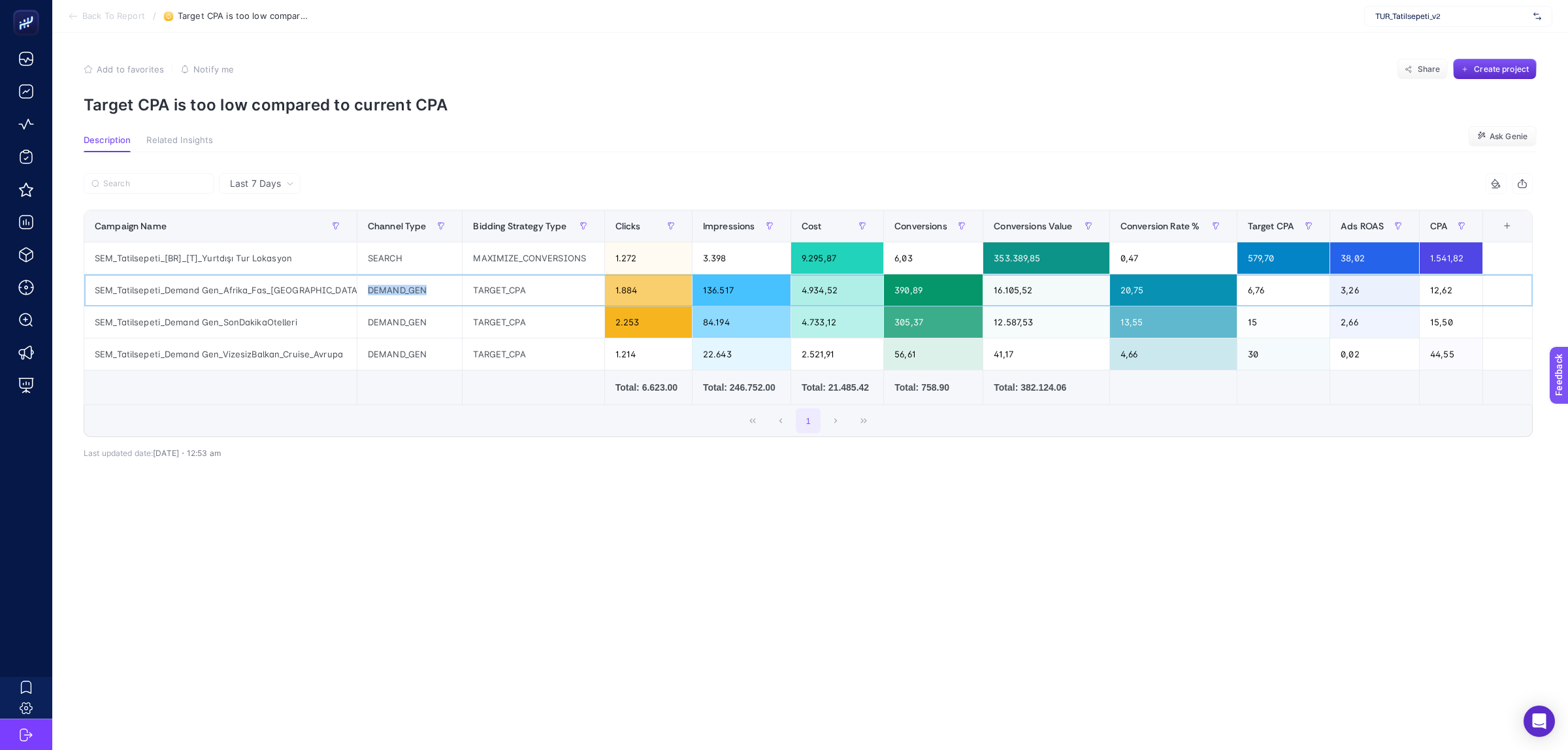
click at [406, 292] on div "DEMAND_GEN" at bounding box center [410, 290] width 105 height 32
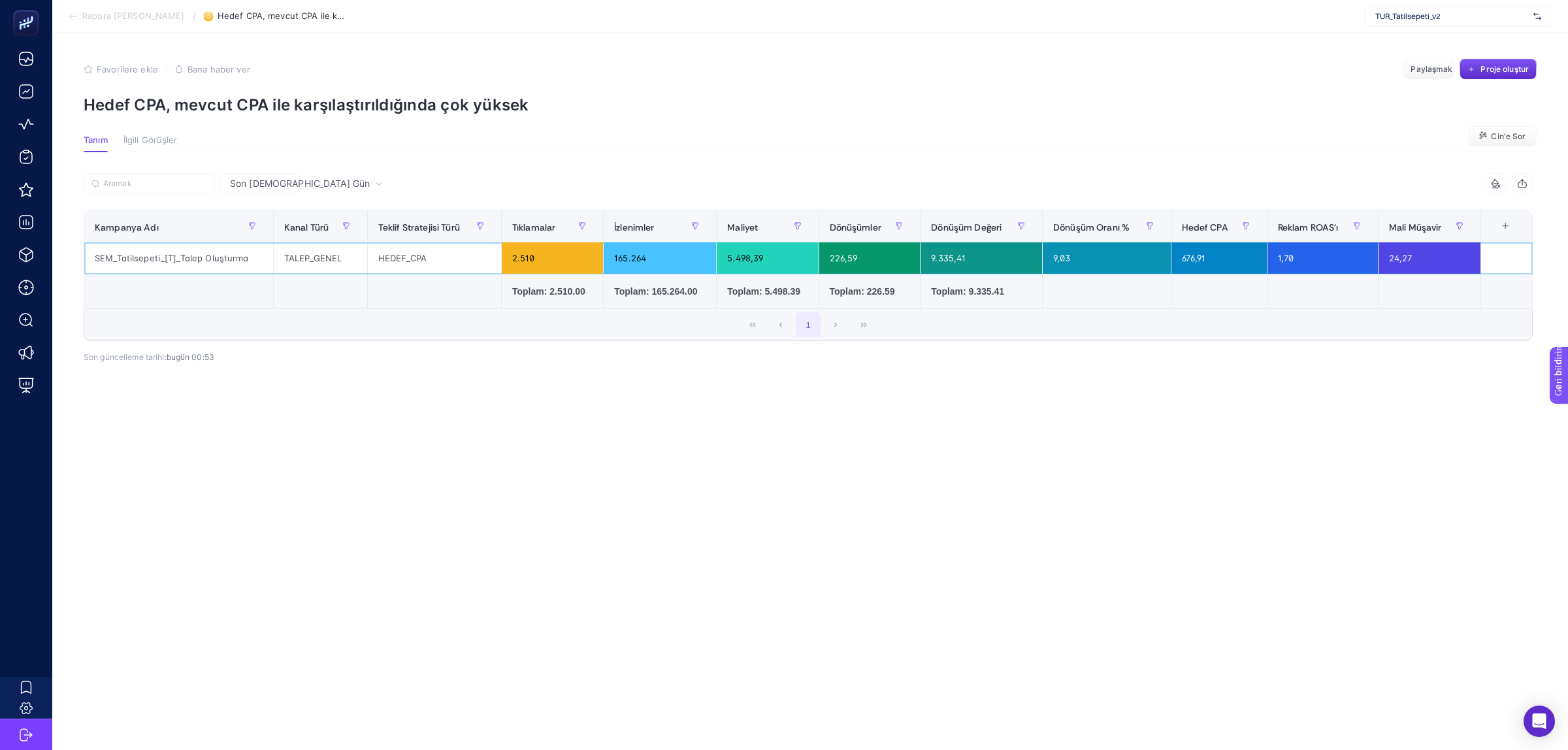
click at [185, 259] on font "SEM_Tatilsepeti_[T]_Talep Oluşturma" at bounding box center [172, 258] width 154 height 11
copy tr "SEM_Tatilsepeti_[T]_Talep Oluşturma"
click at [178, 257] on font "SEM_Tatilsepeti_[T]_Talep Oluşturma" at bounding box center [172, 258] width 154 height 11
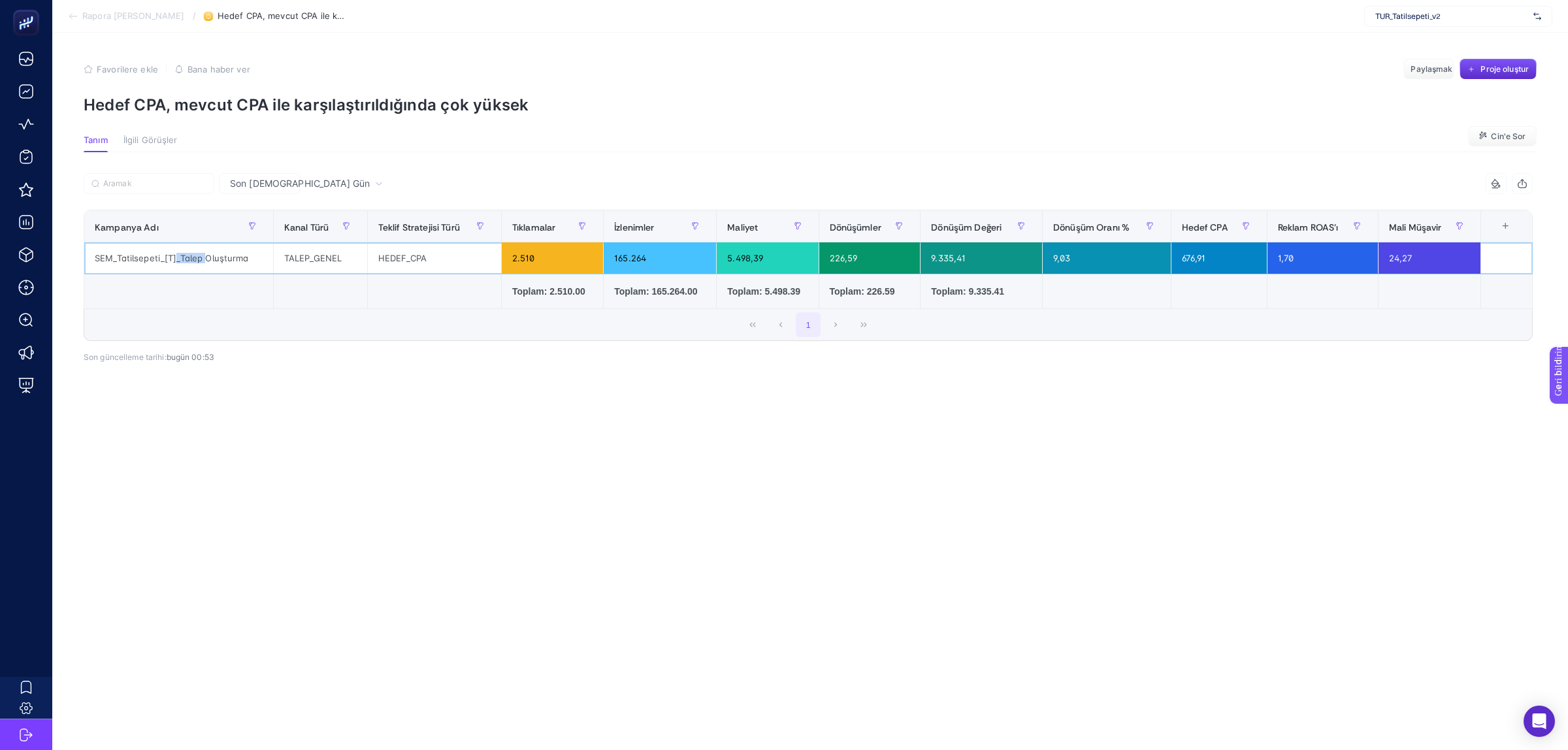
click at [178, 257] on font "SEM_Tatilsepeti_[T]_Talep Oluşturma" at bounding box center [172, 258] width 154 height 11
click at [590, 449] on article "Favorilere ekle YANLIŞ Bana haber ver Paylaşmak Proje oluştur Hedef CPA, mevcut…" at bounding box center [810, 391] width 1516 height 717
click at [674, 463] on article "Favorilere ekle YANLIŞ Bana haber ver Paylaşmak Proje oluştur Hedef CPA, mevcut…" at bounding box center [810, 391] width 1516 height 717
drag, startPoint x: 785, startPoint y: 627, endPoint x: 781, endPoint y: 601, distance: 26.3
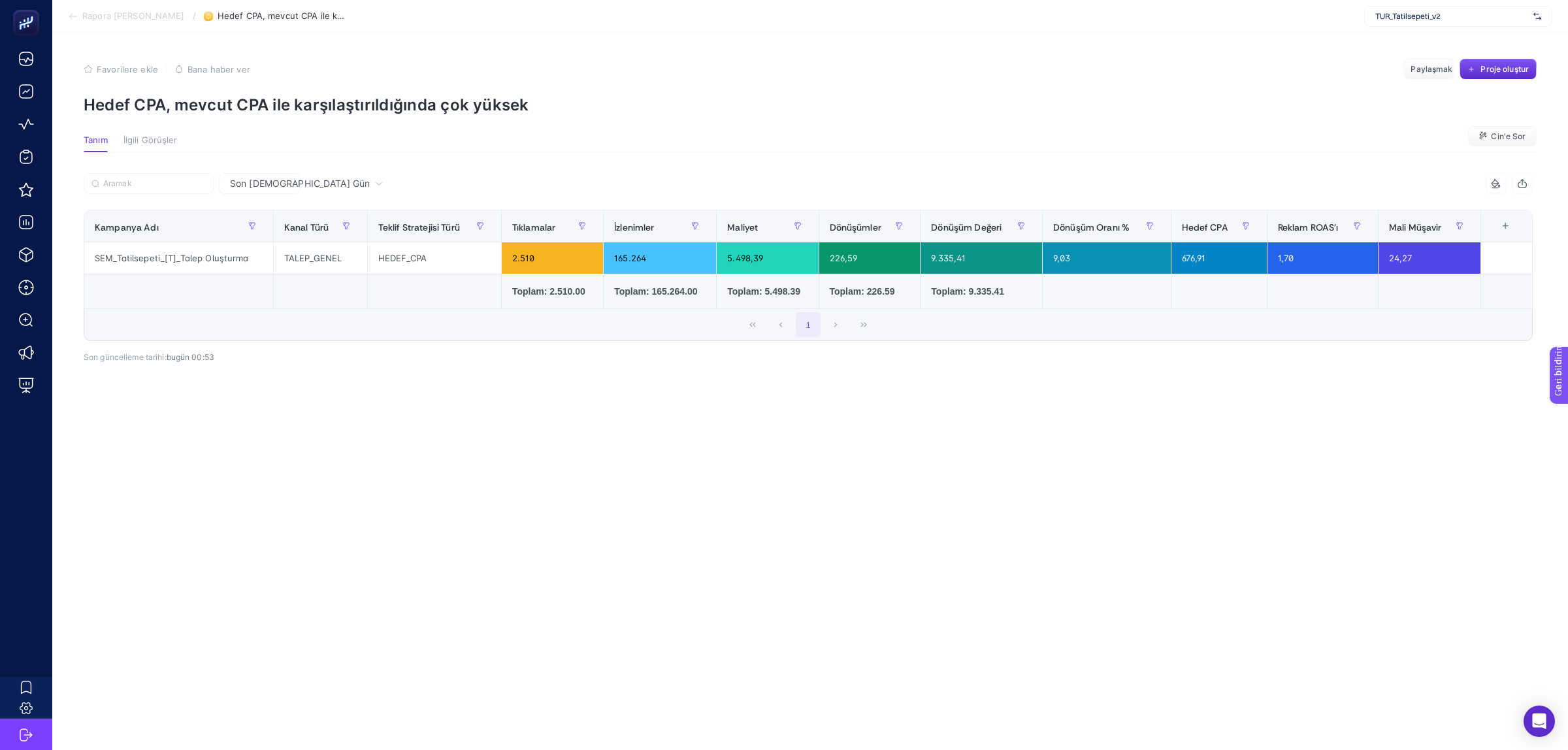
click at [785, 626] on article "Favorilere ekle YANLIŞ Bana haber ver Paylaşmak Proje oluştur Hedef CPA, mevcut…" at bounding box center [810, 391] width 1516 height 717
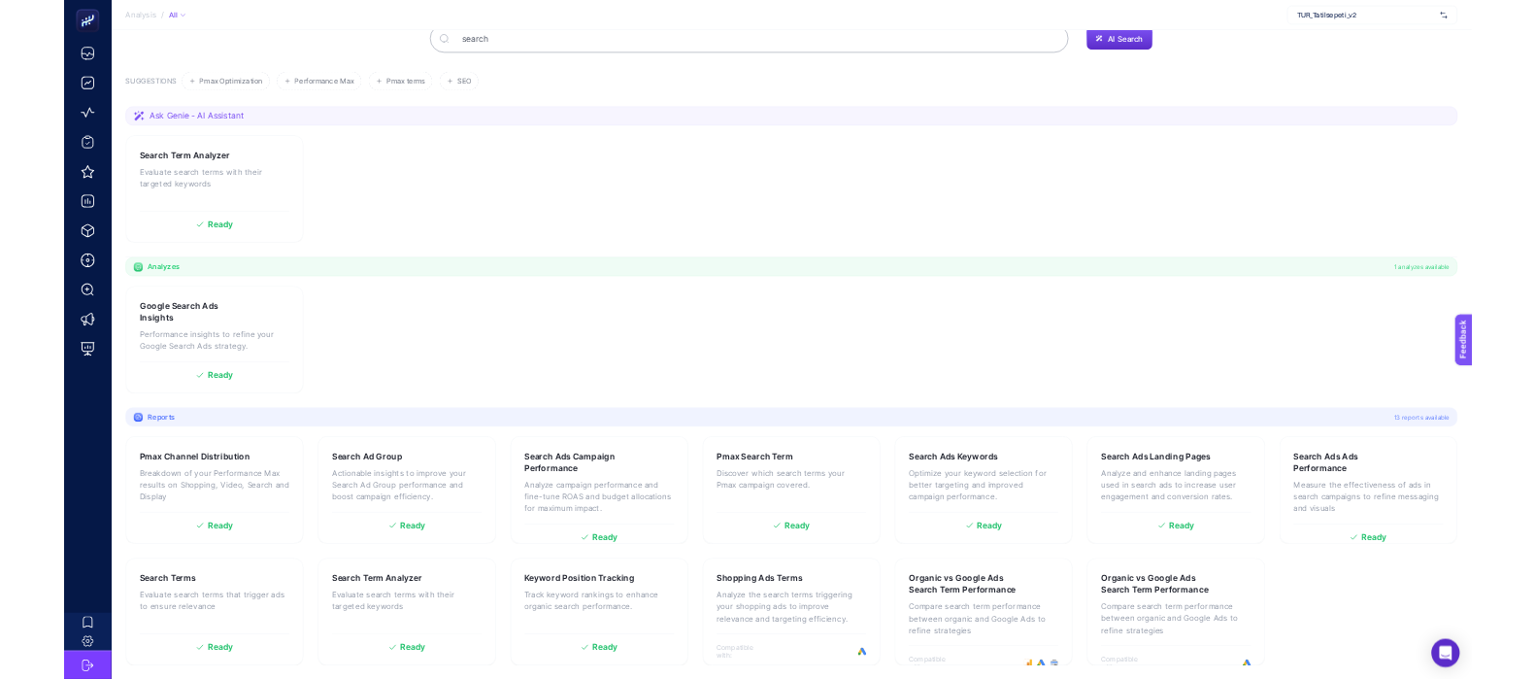
scroll to position [157, 0]
